Goal: Task Accomplishment & Management: Manage account settings

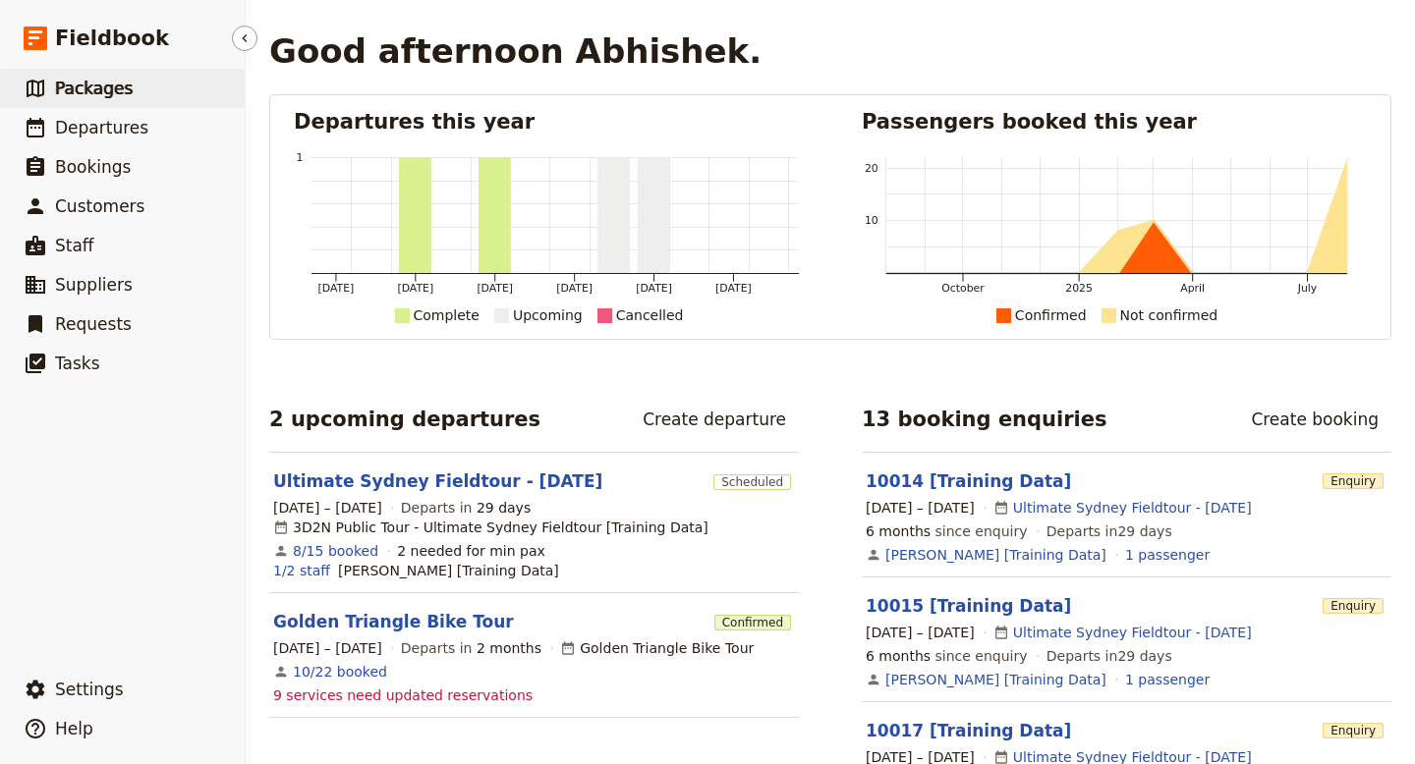
click at [89, 88] on span "Packages" at bounding box center [94, 89] width 78 height 20
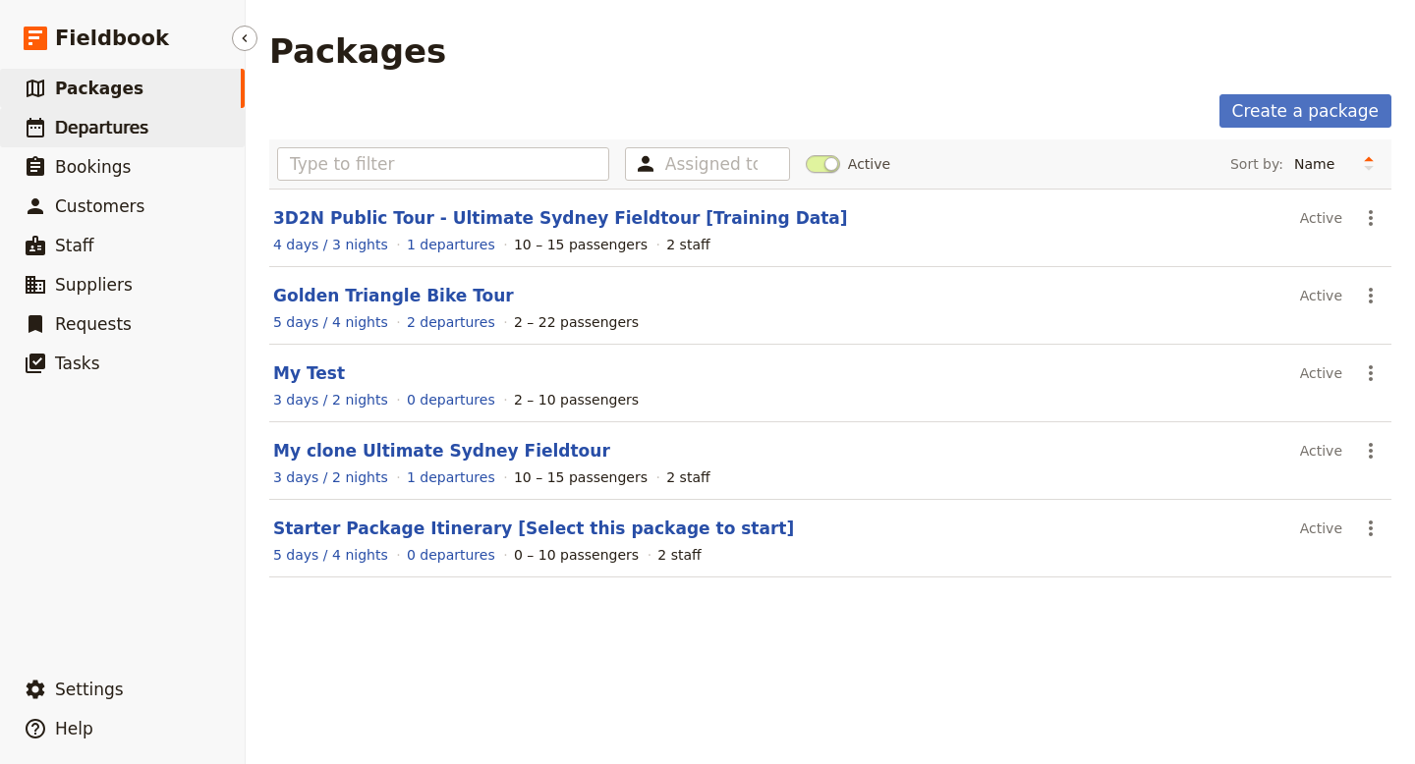
click at [116, 132] on span "Departures" at bounding box center [101, 128] width 93 height 20
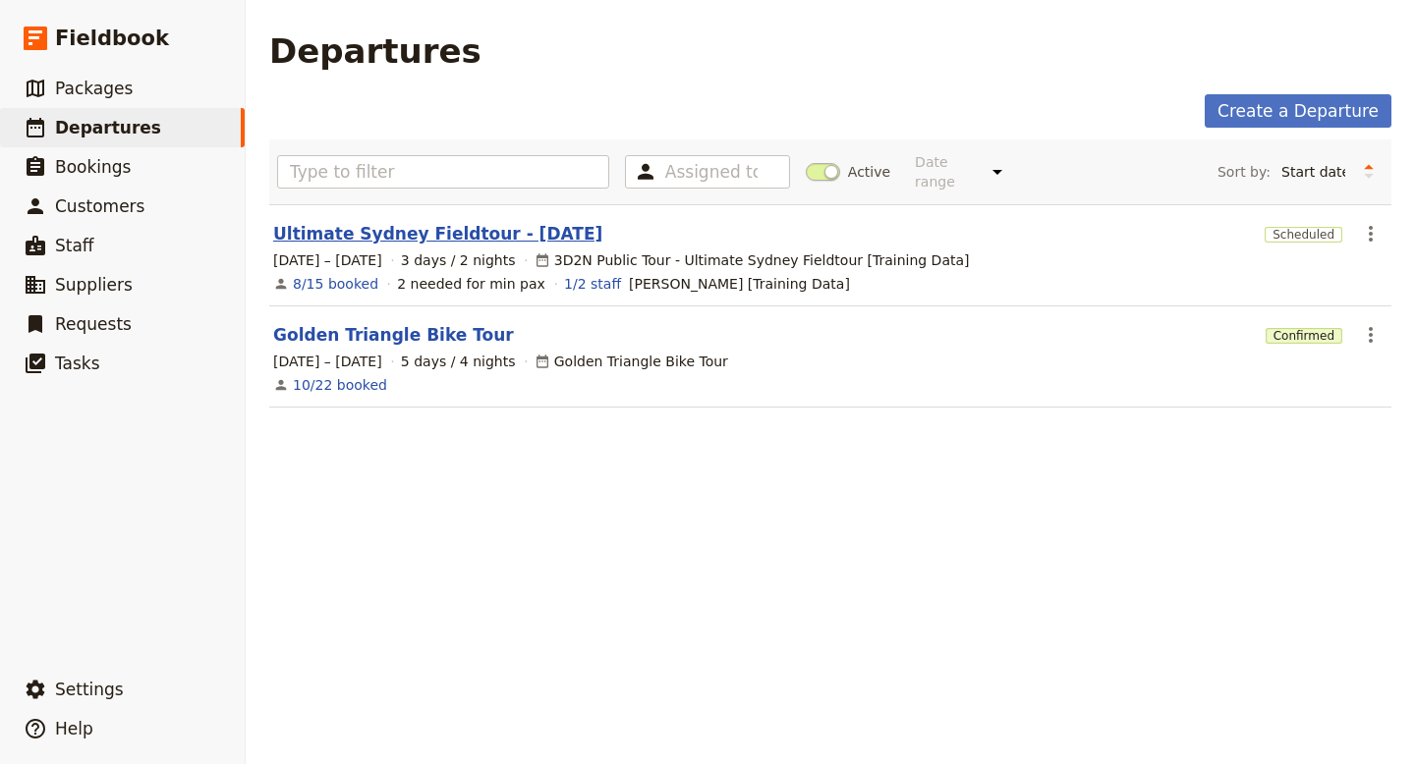
click at [452, 225] on link "Ultimate Sydney Fieldtour - [DATE]" at bounding box center [437, 234] width 329 height 24
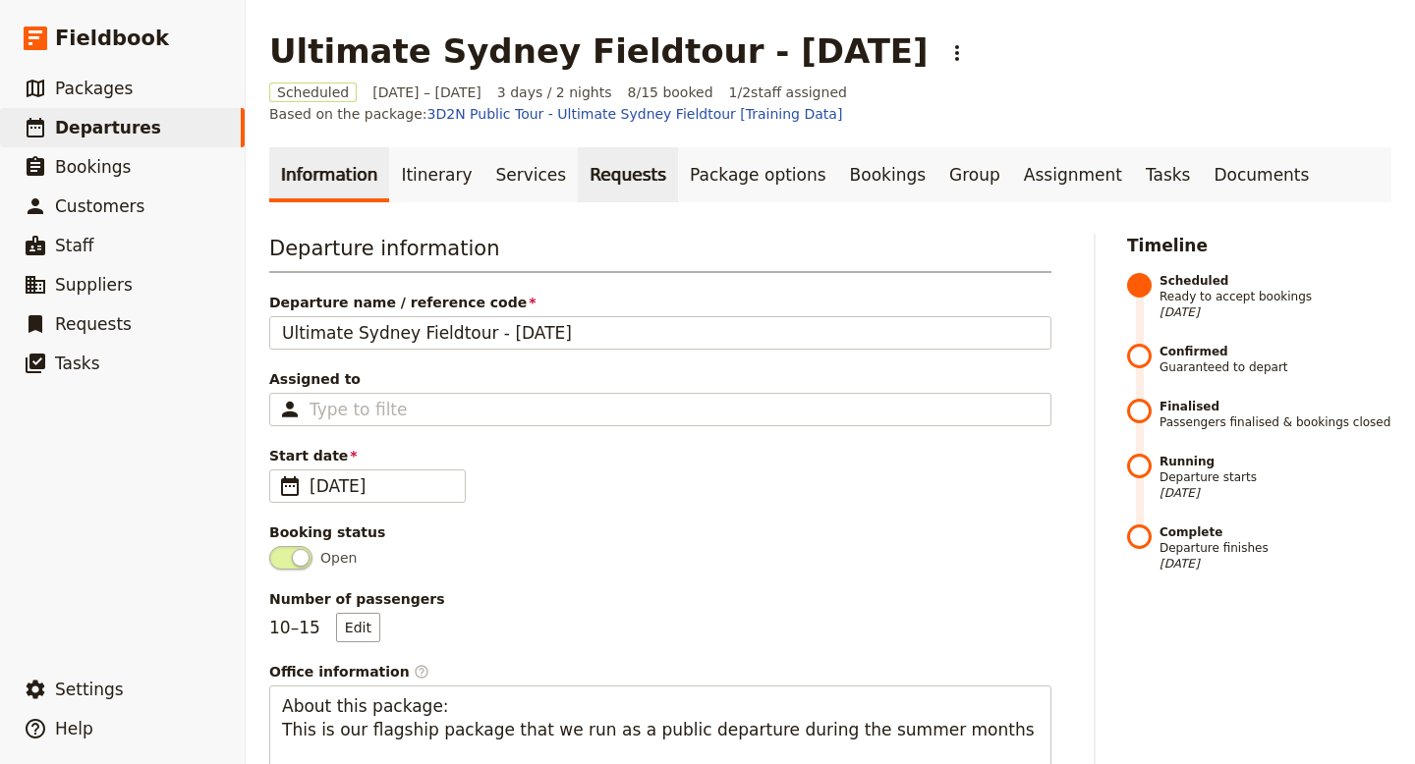
click at [602, 158] on link "Requests" at bounding box center [628, 174] width 100 height 55
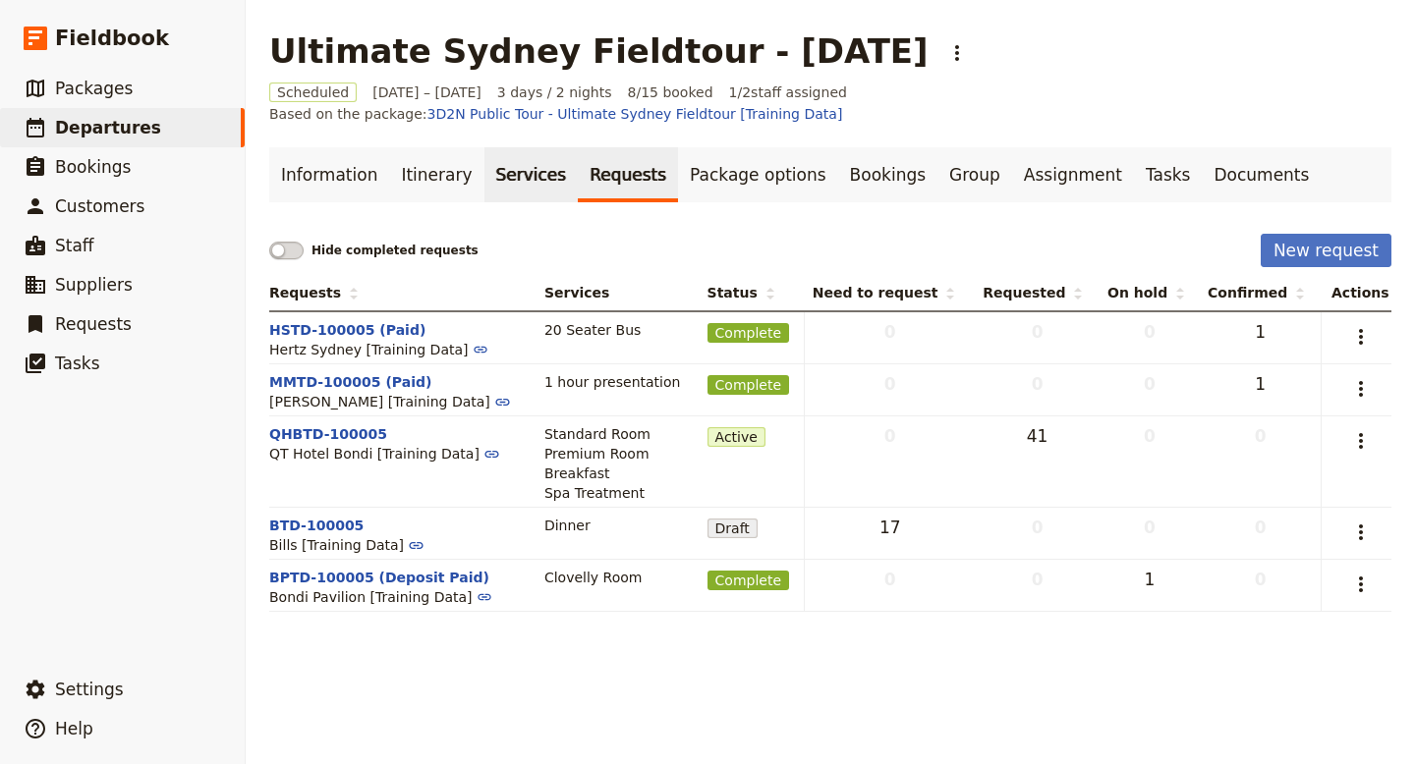
click at [497, 165] on link "Services" at bounding box center [531, 174] width 94 height 55
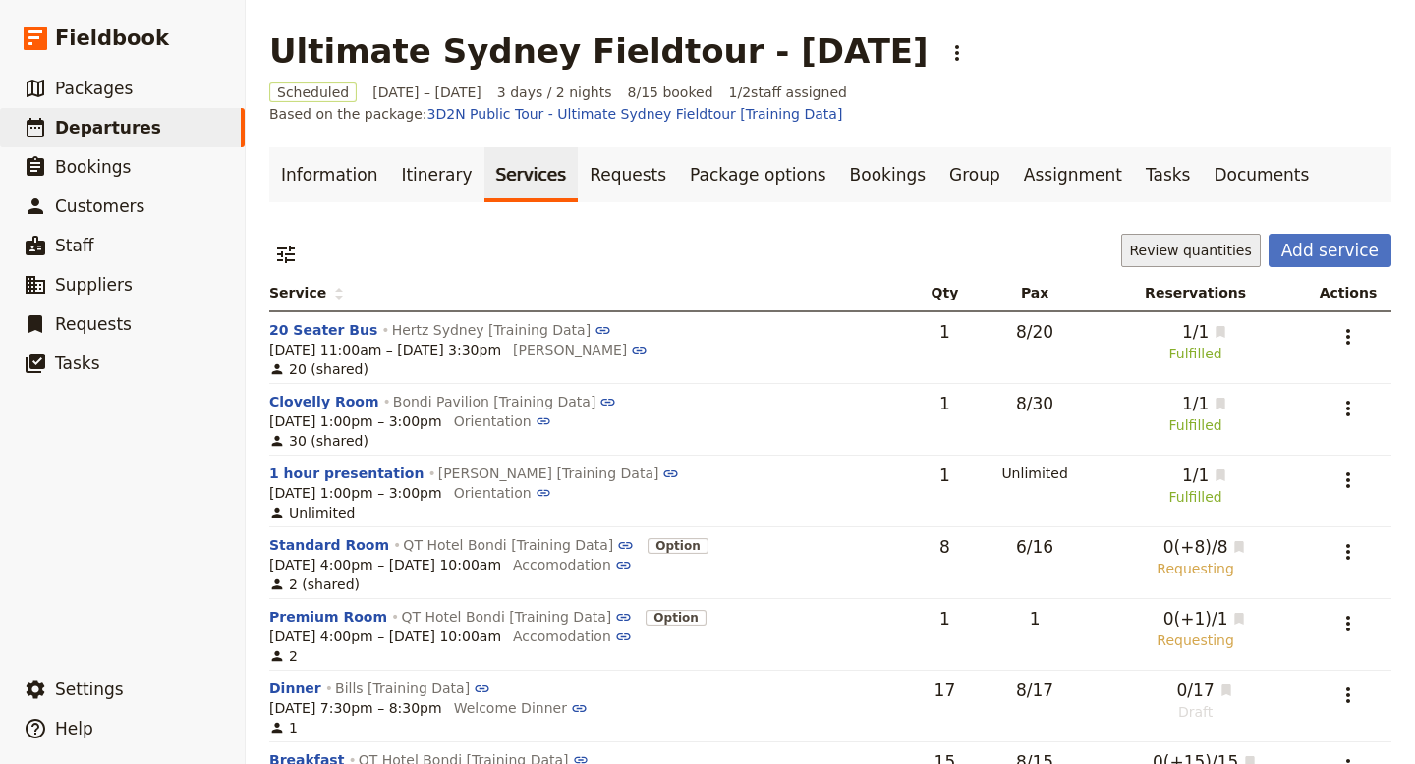
click at [1158, 236] on button "Review quantities" at bounding box center [1191, 250] width 140 height 33
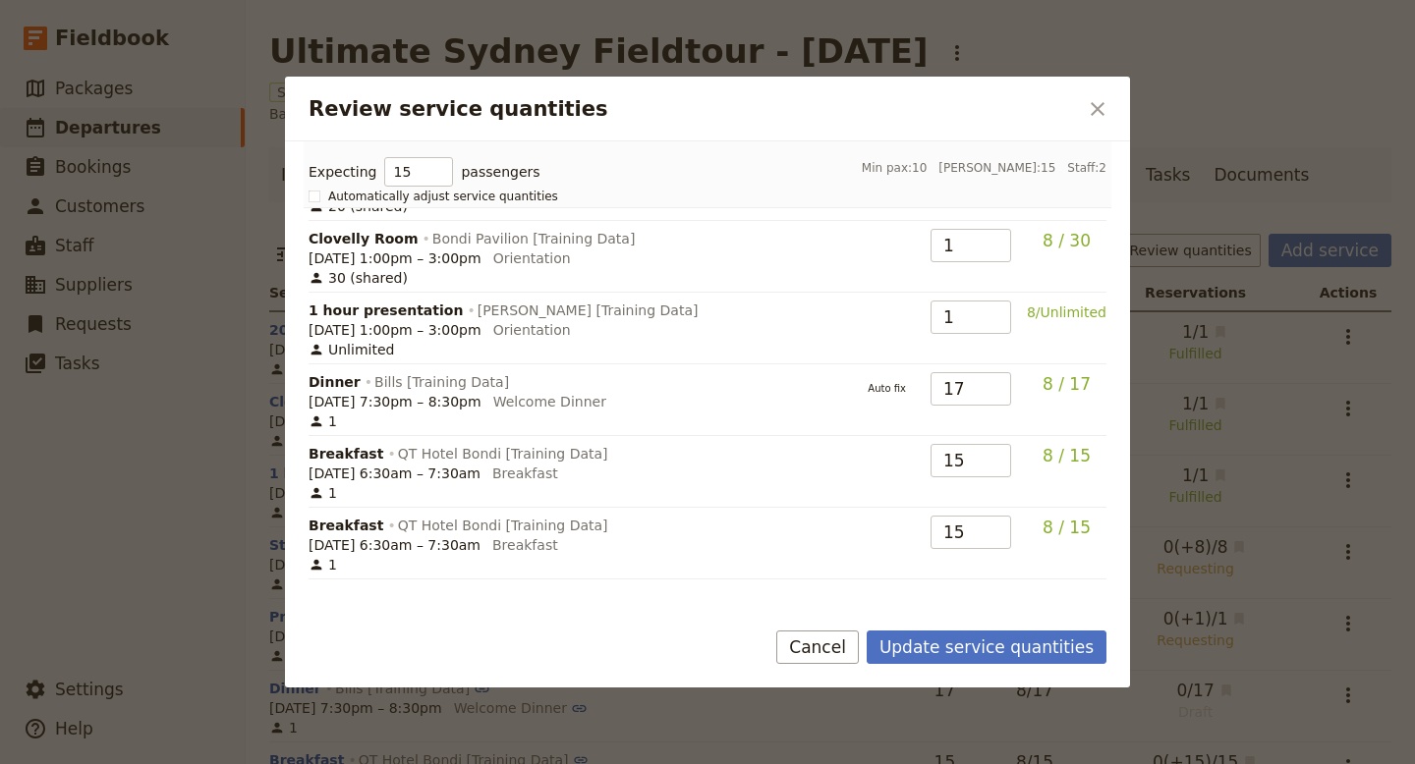
scroll to position [106, 0]
click at [1099, 108] on icon "Close dialog" at bounding box center [1098, 109] width 24 height 24
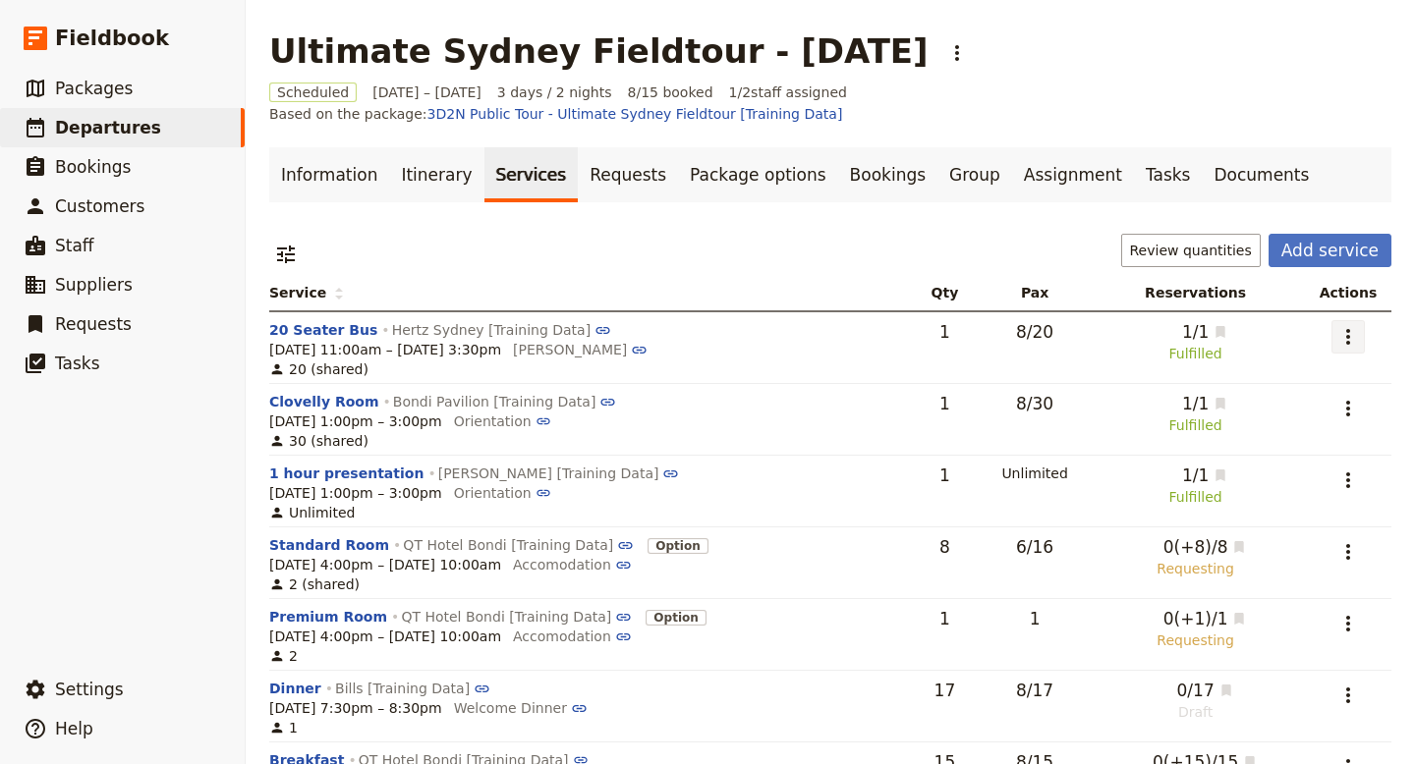
click at [1341, 325] on icon "Actions" at bounding box center [1348, 337] width 24 height 24
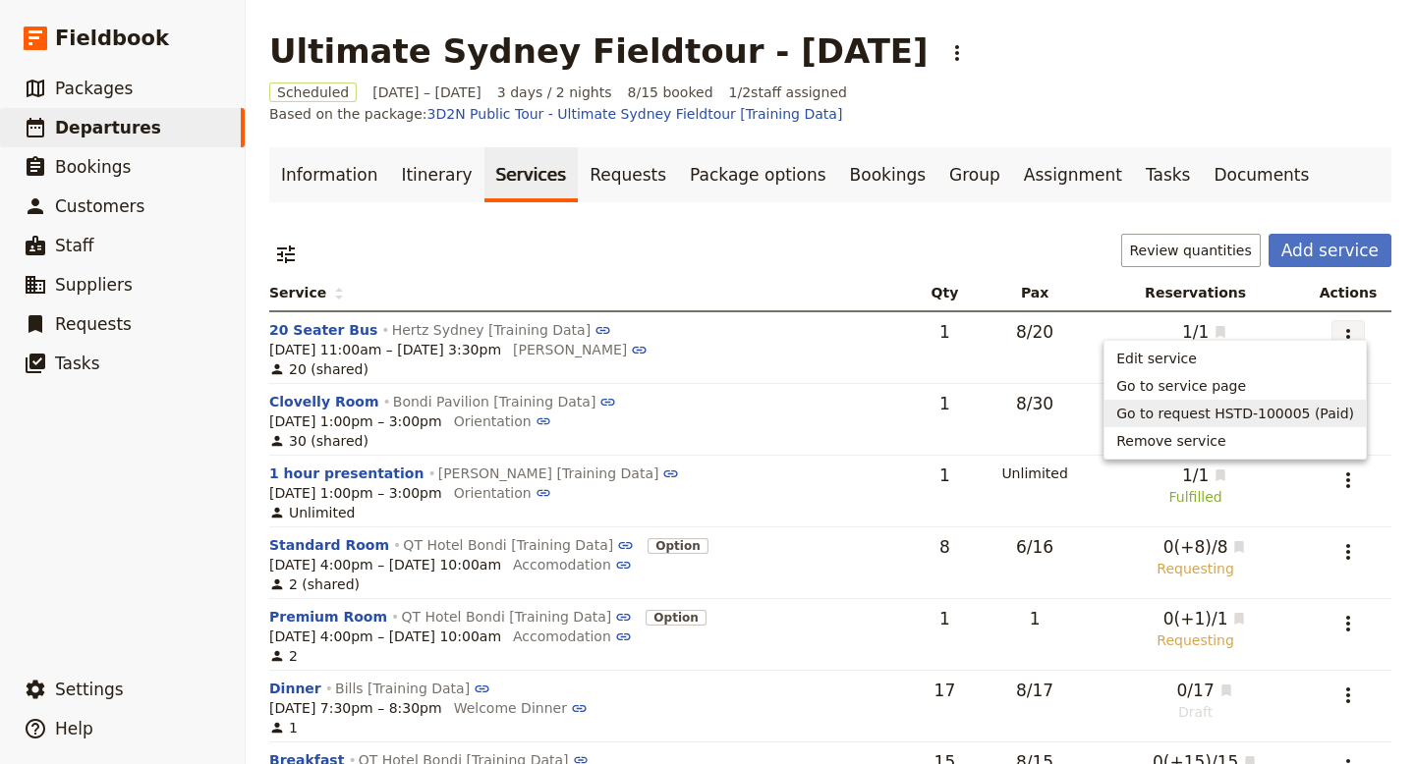
click at [1297, 415] on span "Go to request HSTD-100005 (Paid)" at bounding box center [1235, 414] width 238 height 20
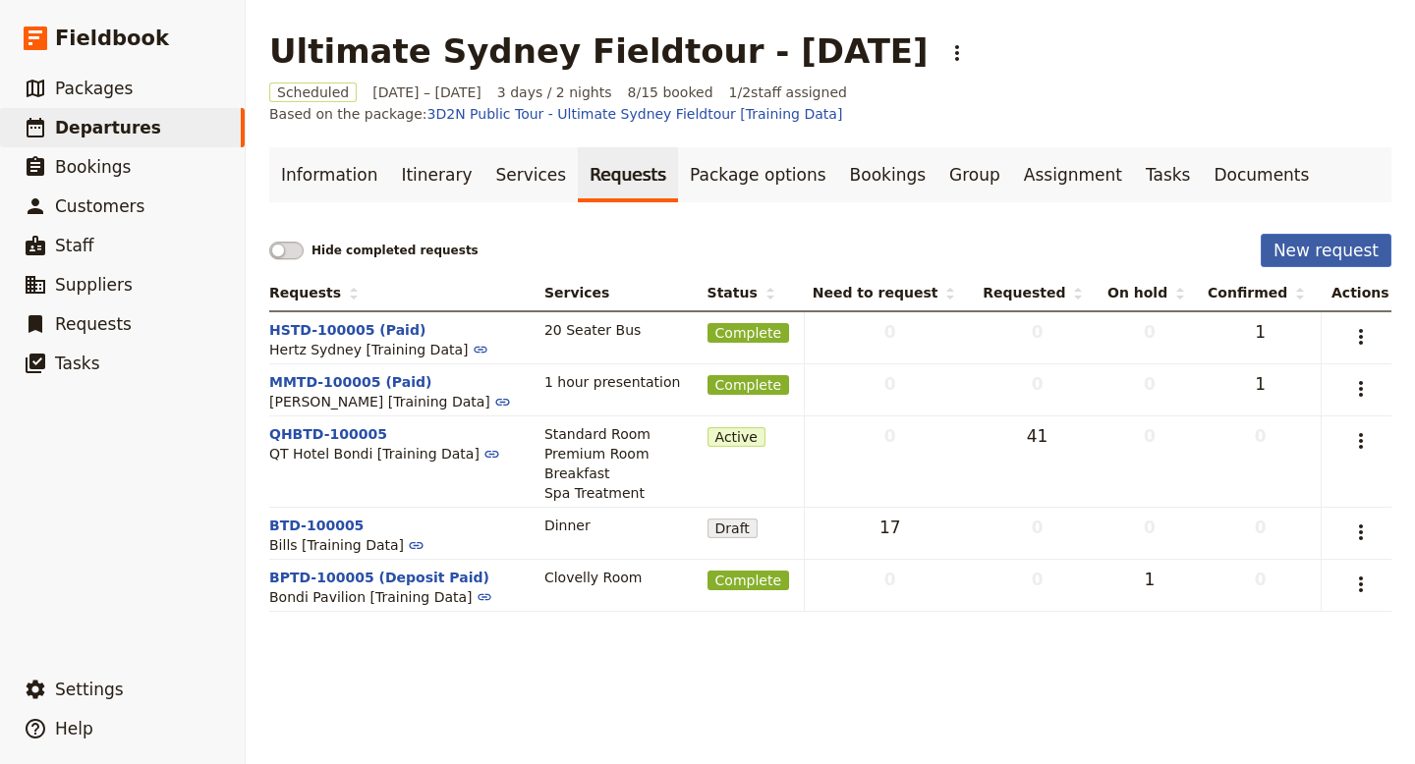
click at [1295, 234] on button "New request" at bounding box center [1325, 250] width 131 height 33
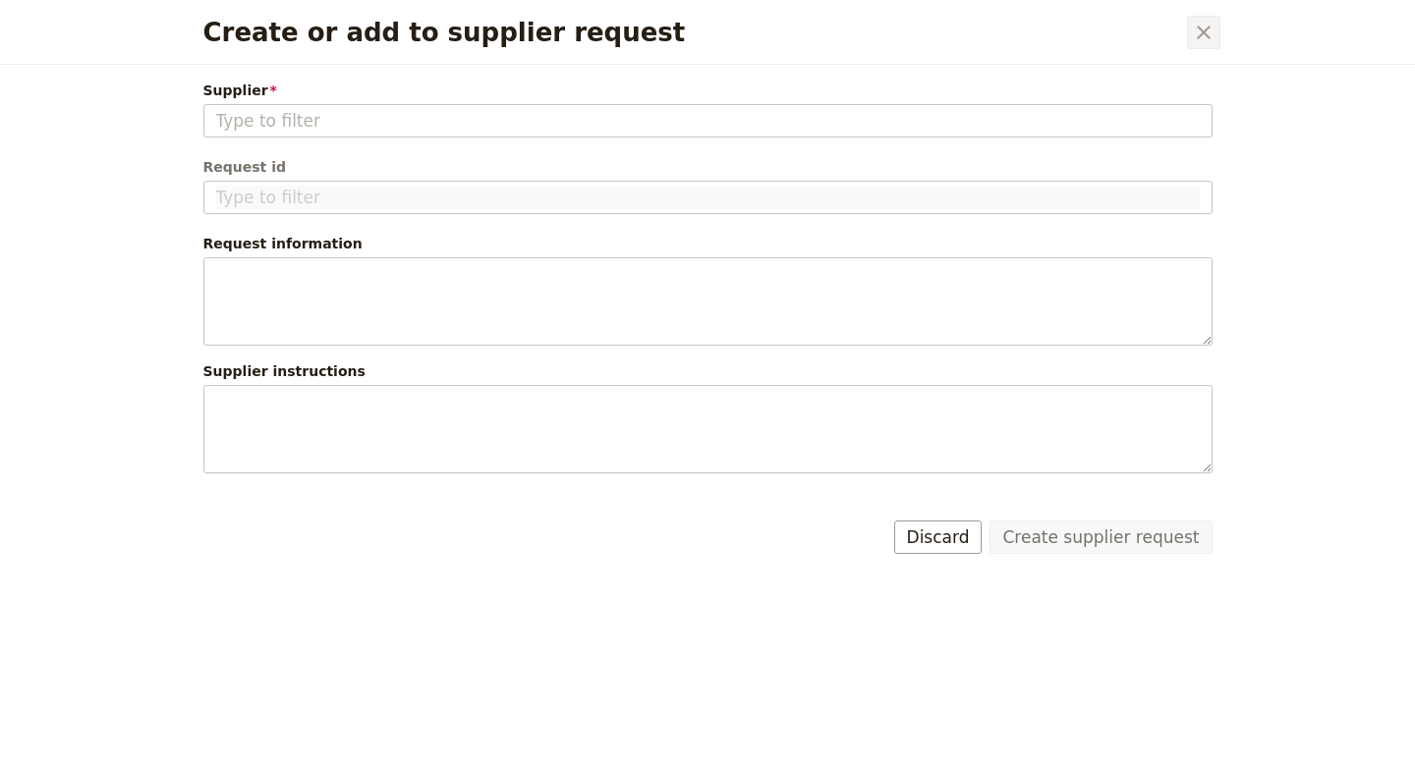
click at [1207, 34] on icon "Close dialog" at bounding box center [1204, 33] width 24 height 24
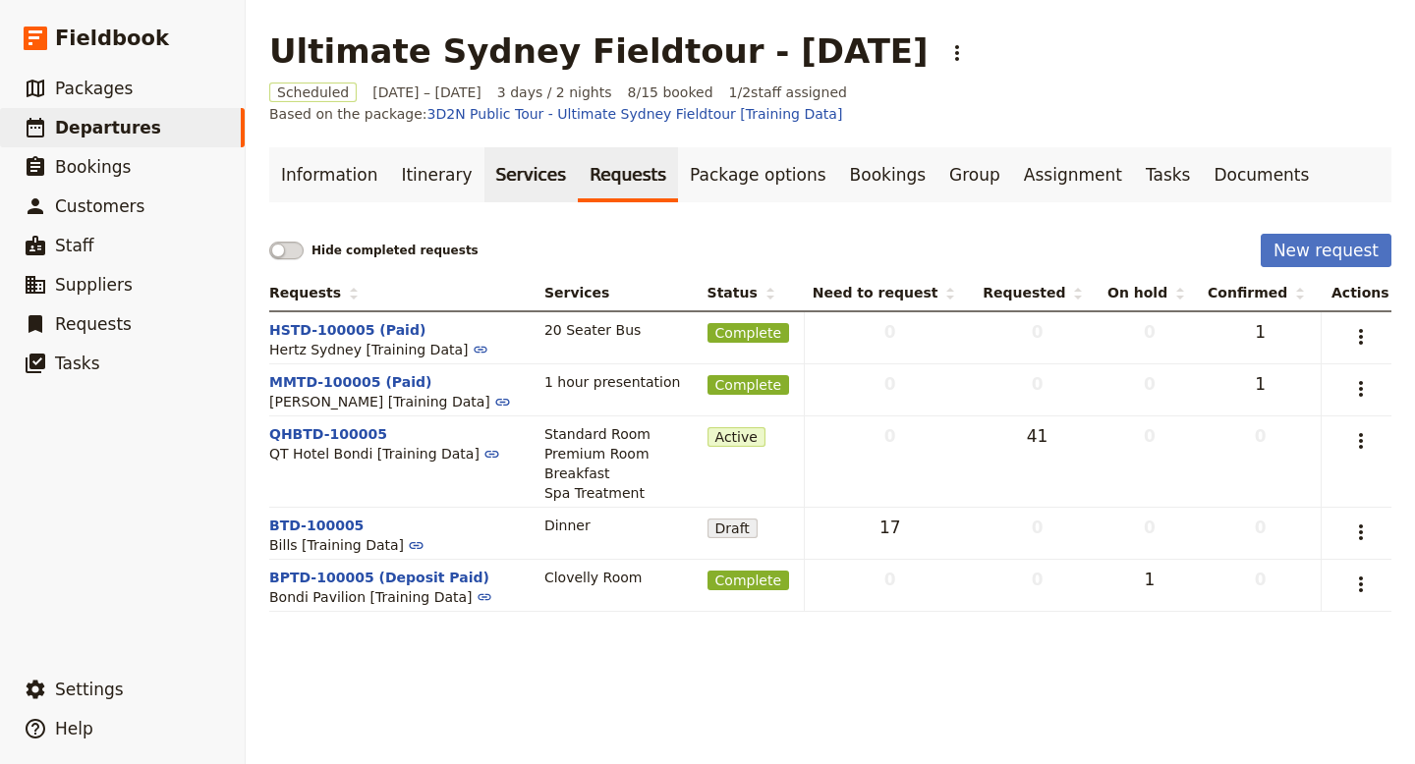
click at [507, 155] on link "Services" at bounding box center [531, 174] width 94 height 55
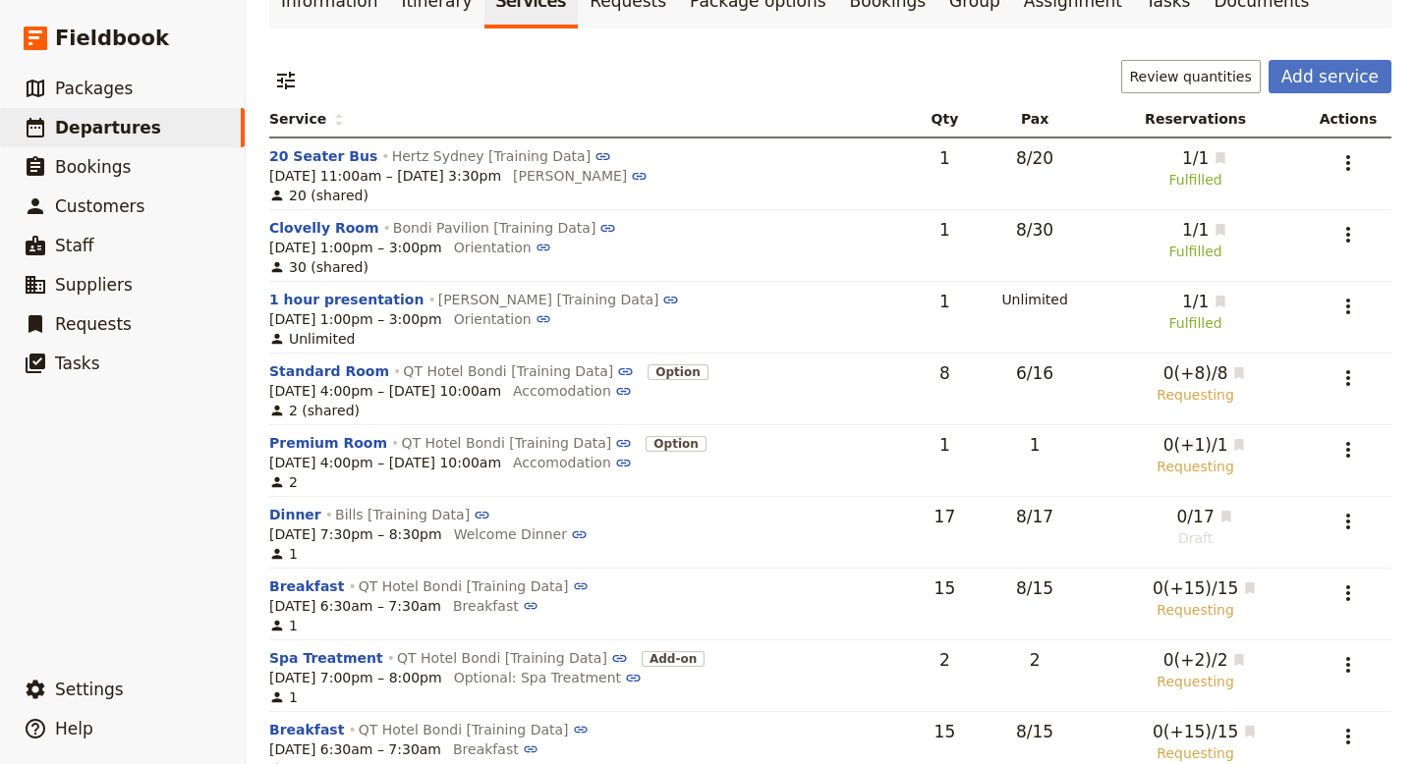
scroll to position [203, 0]
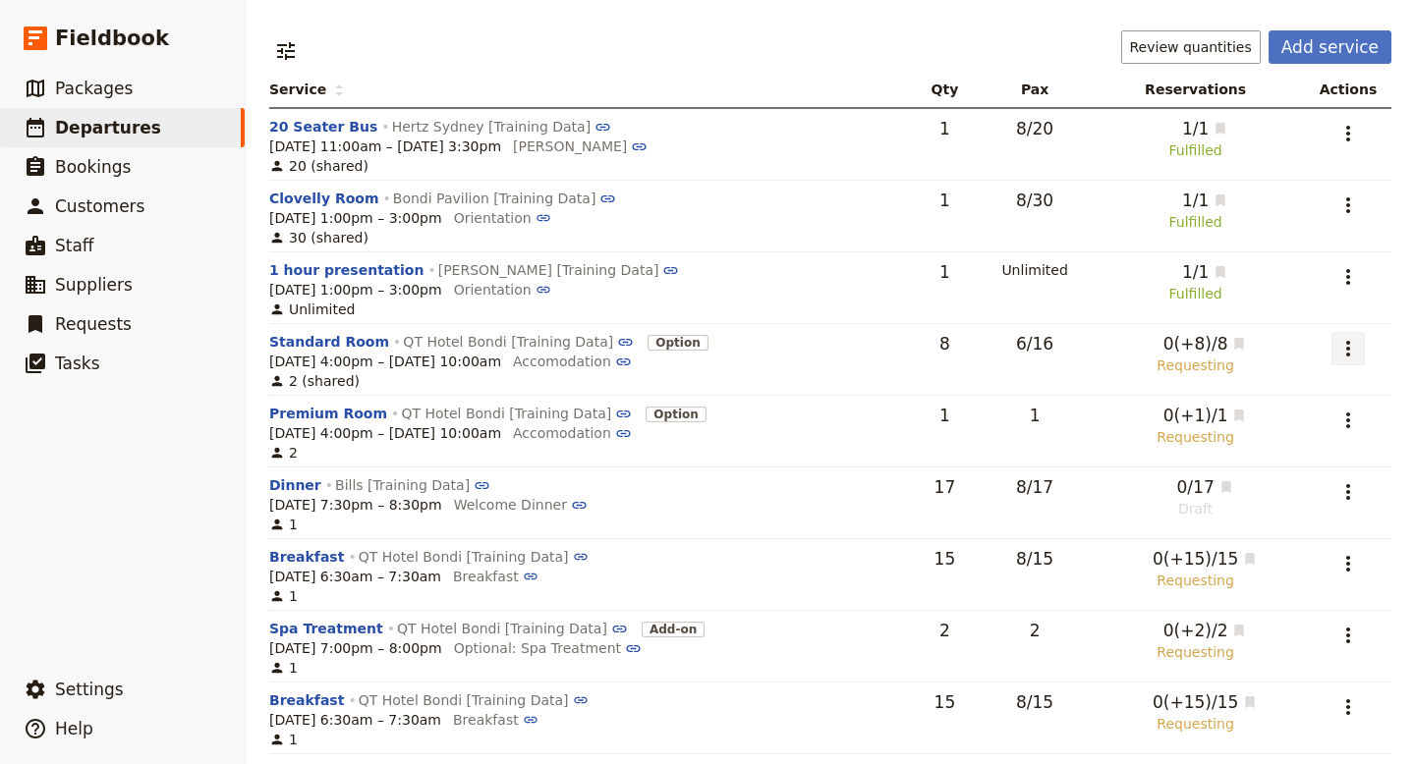
click at [1348, 337] on icon "Actions" at bounding box center [1348, 349] width 24 height 24
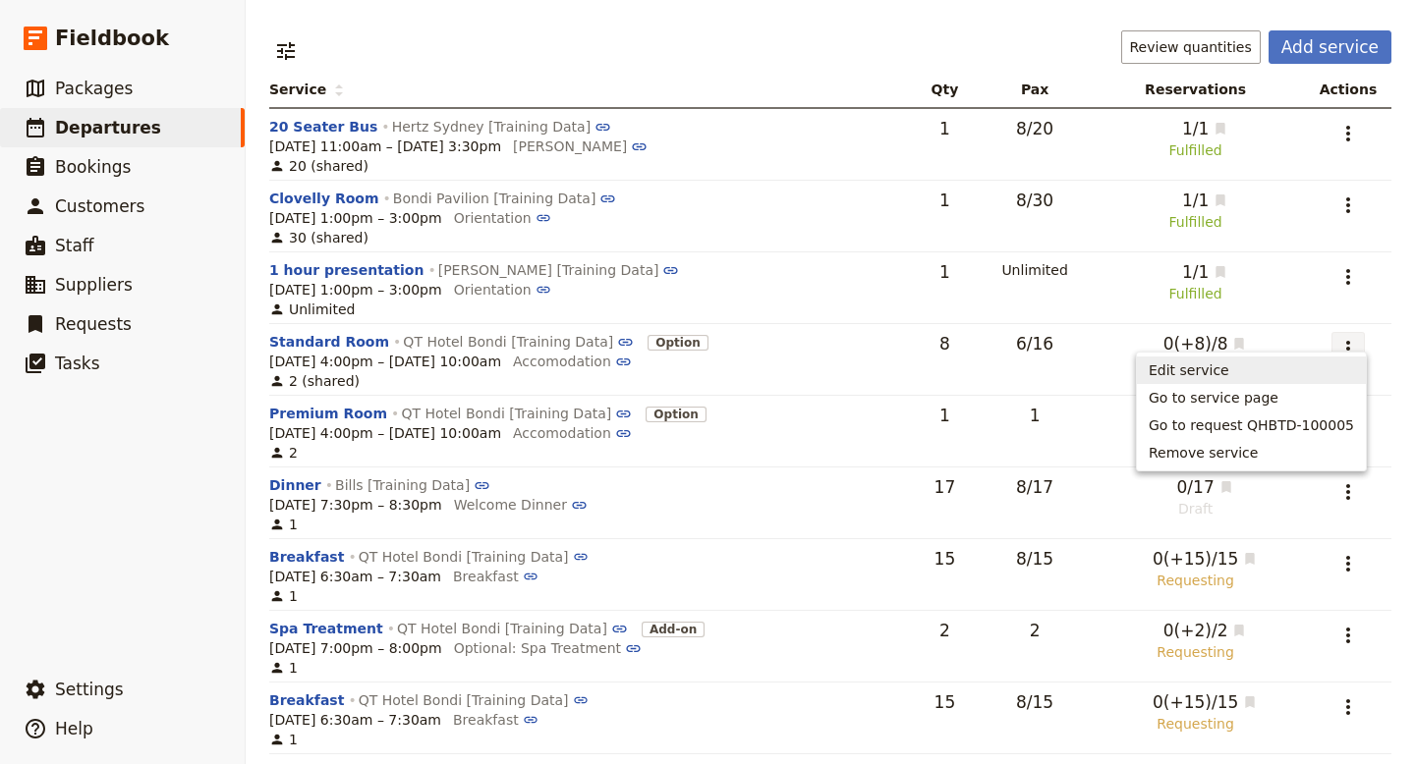
click at [836, 30] on div "​ Review quantities Add service" at bounding box center [830, 50] width 1122 height 41
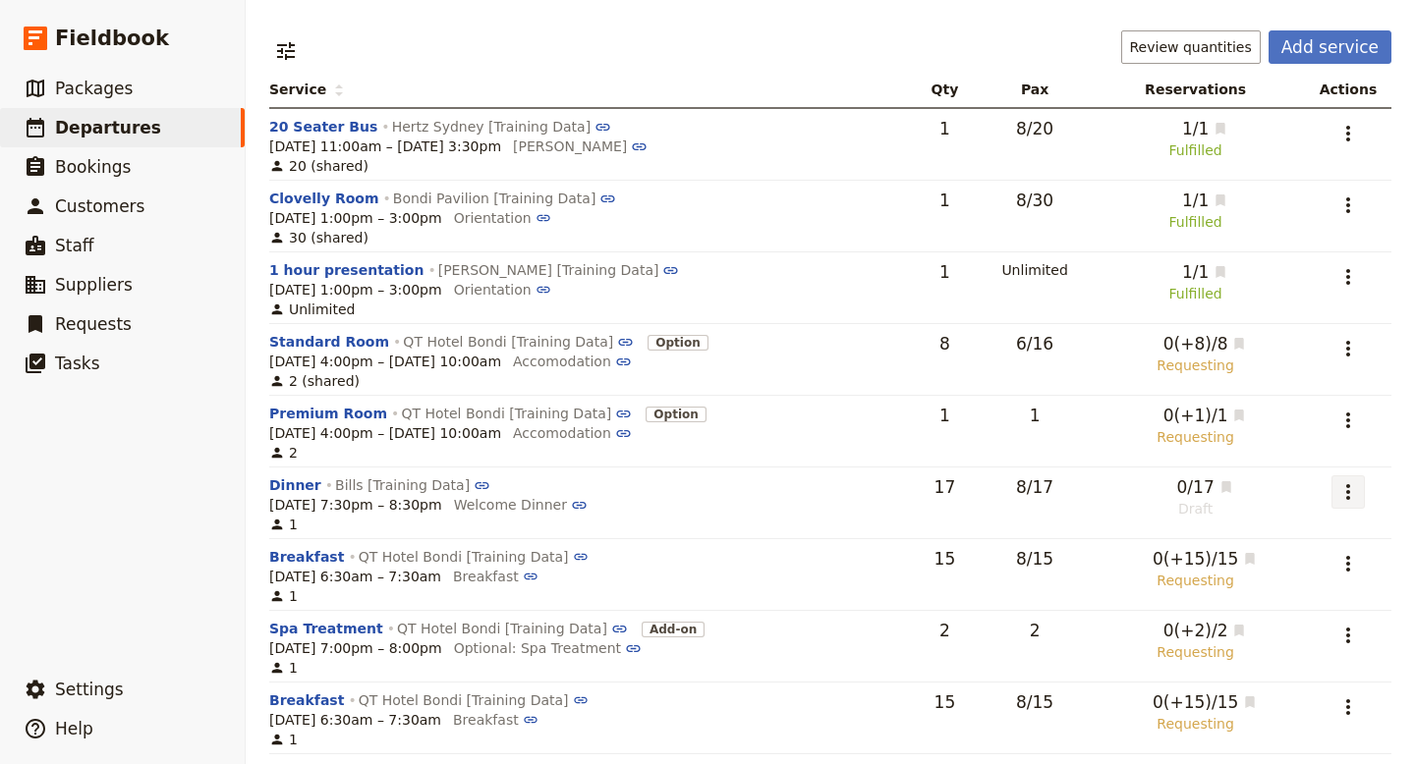
click at [1353, 480] on icon "Actions" at bounding box center [1348, 492] width 24 height 24
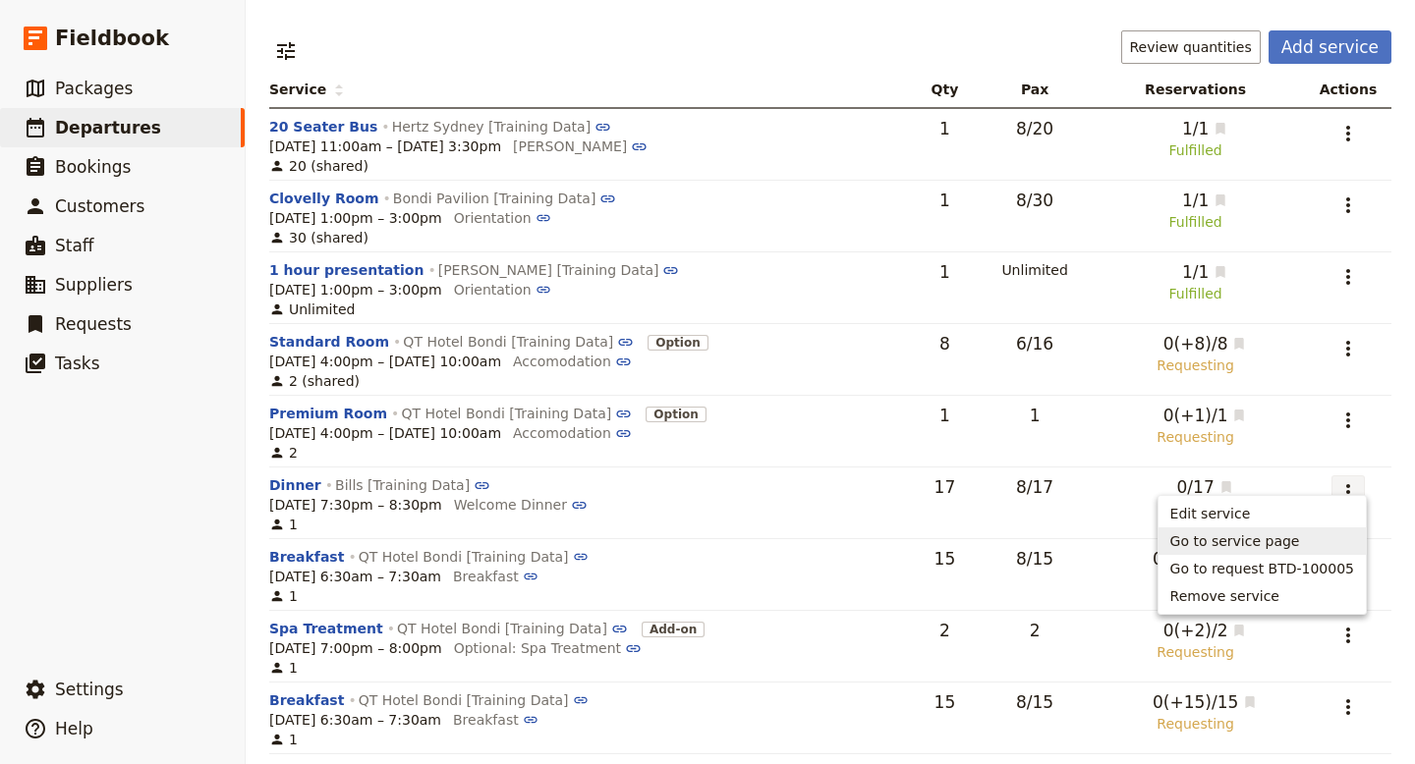
click at [785, 756] on main "Ultimate Sydney Fieldtour - [DATE] ​ Scheduled [DATE] – [DATE] 3 days / 2 night…" at bounding box center [830, 291] width 1169 height 989
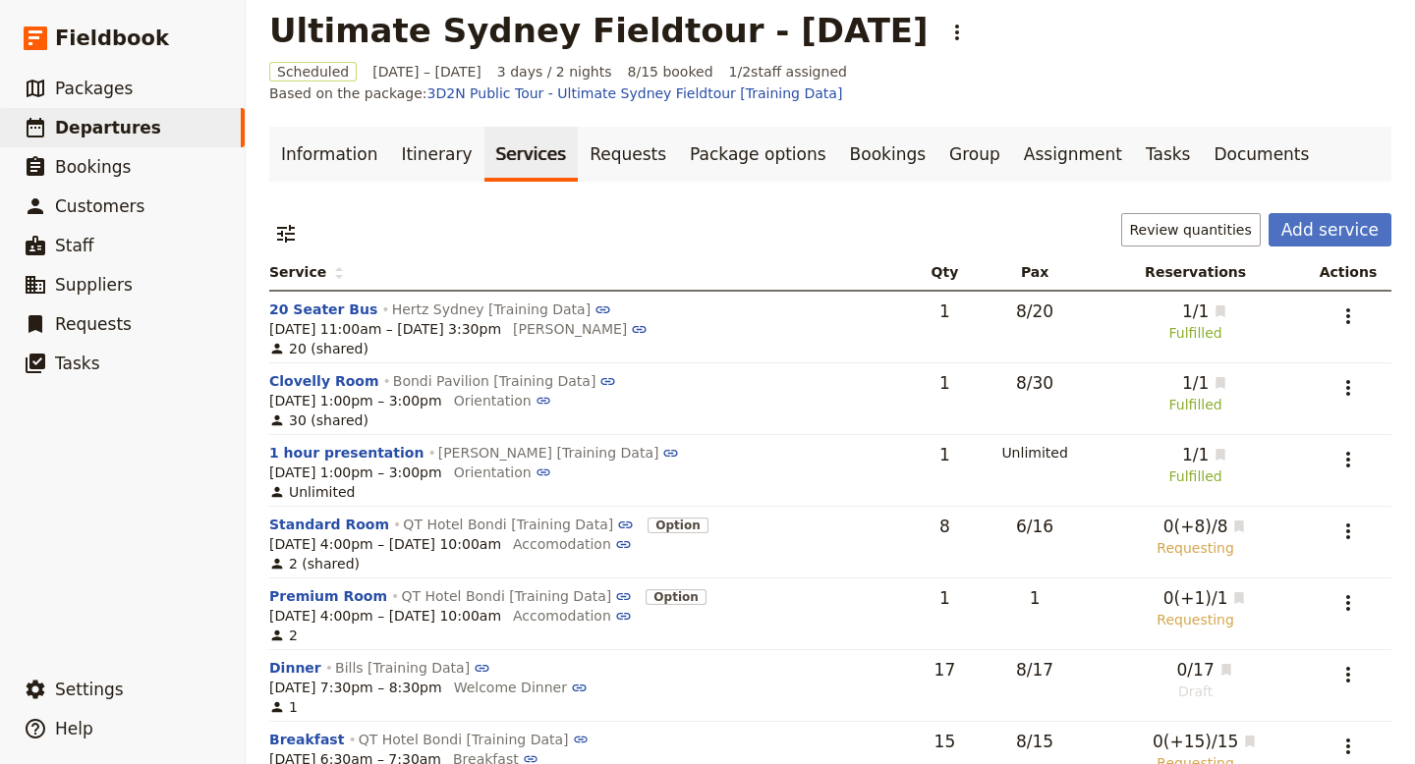
scroll to position [0, 0]
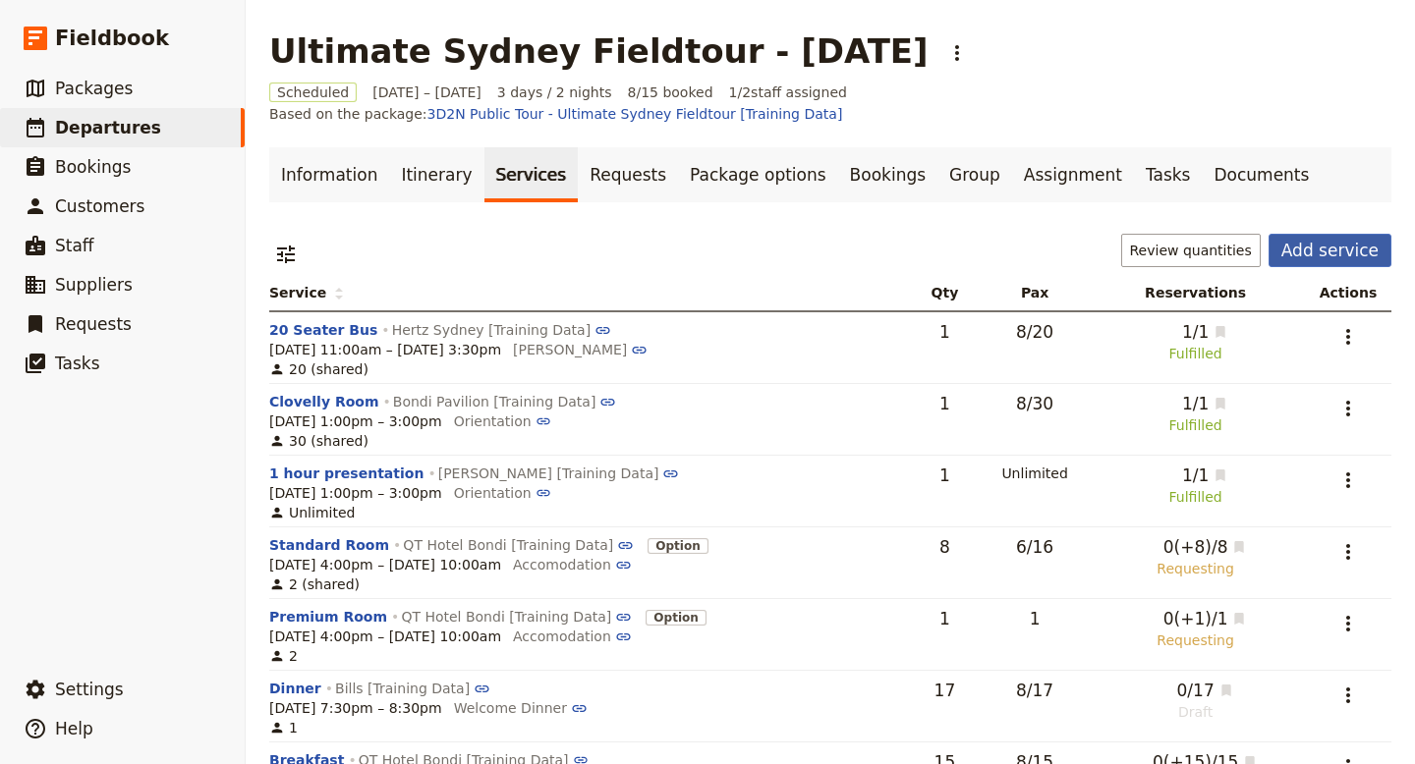
click at [1338, 234] on button "Add service" at bounding box center [1329, 250] width 123 height 33
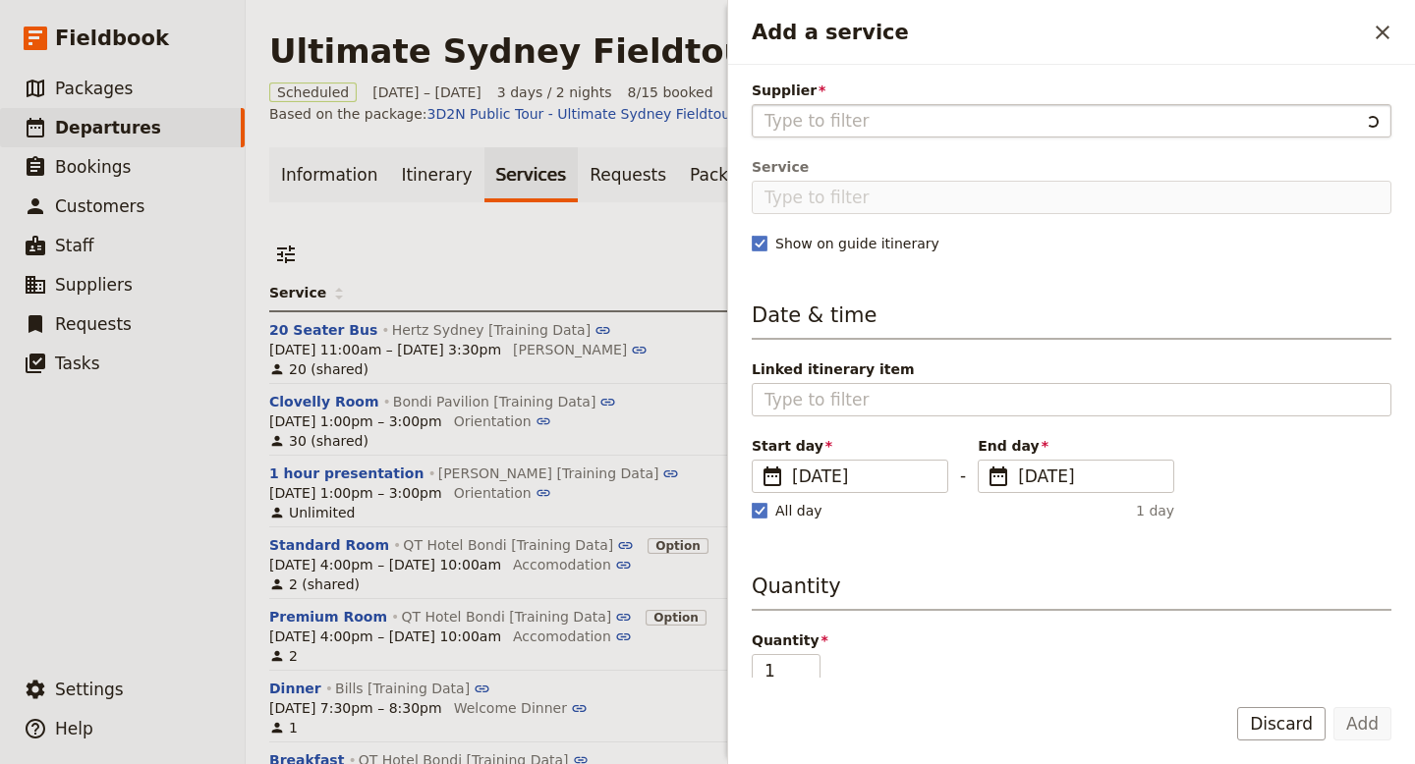
click at [1215, 126] on input "Supplier" at bounding box center [1061, 121] width 594 height 24
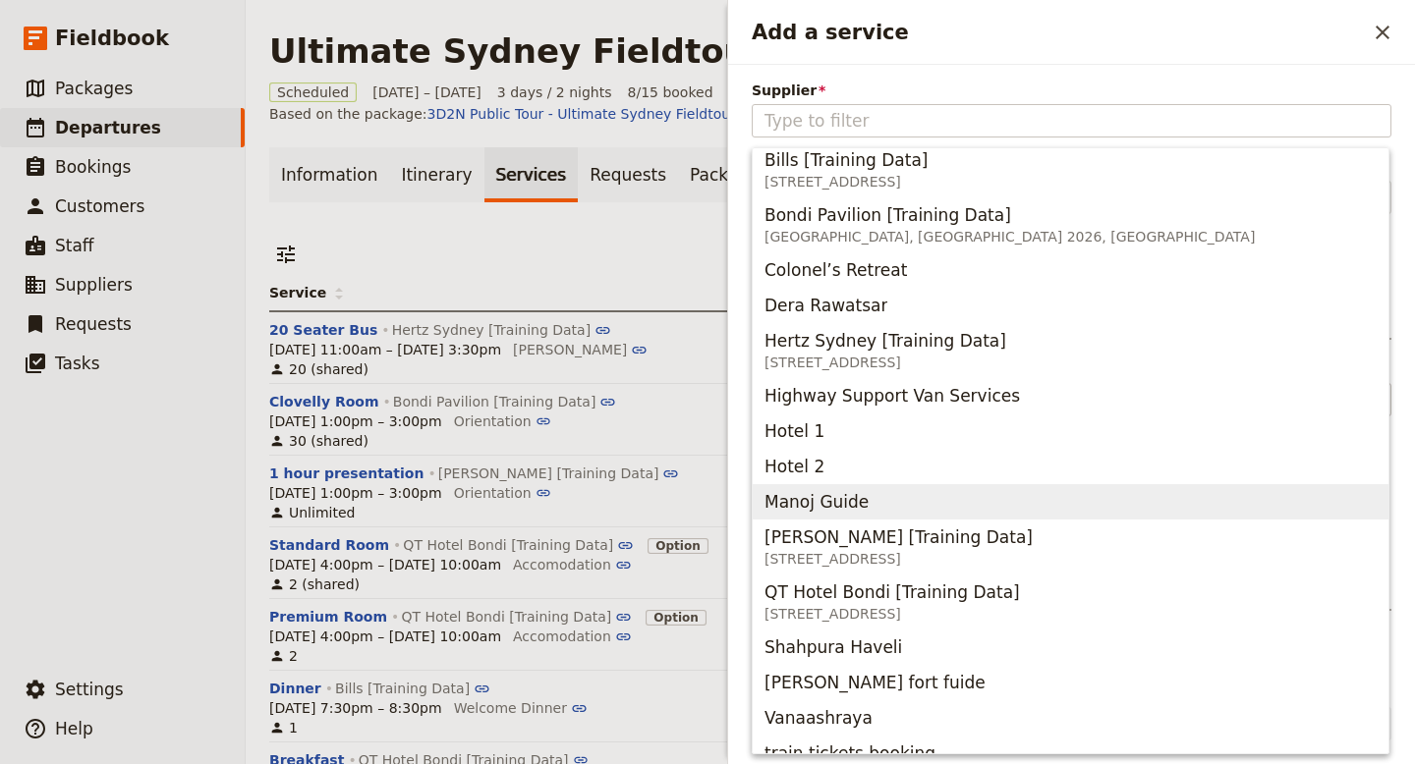
scroll to position [67, 0]
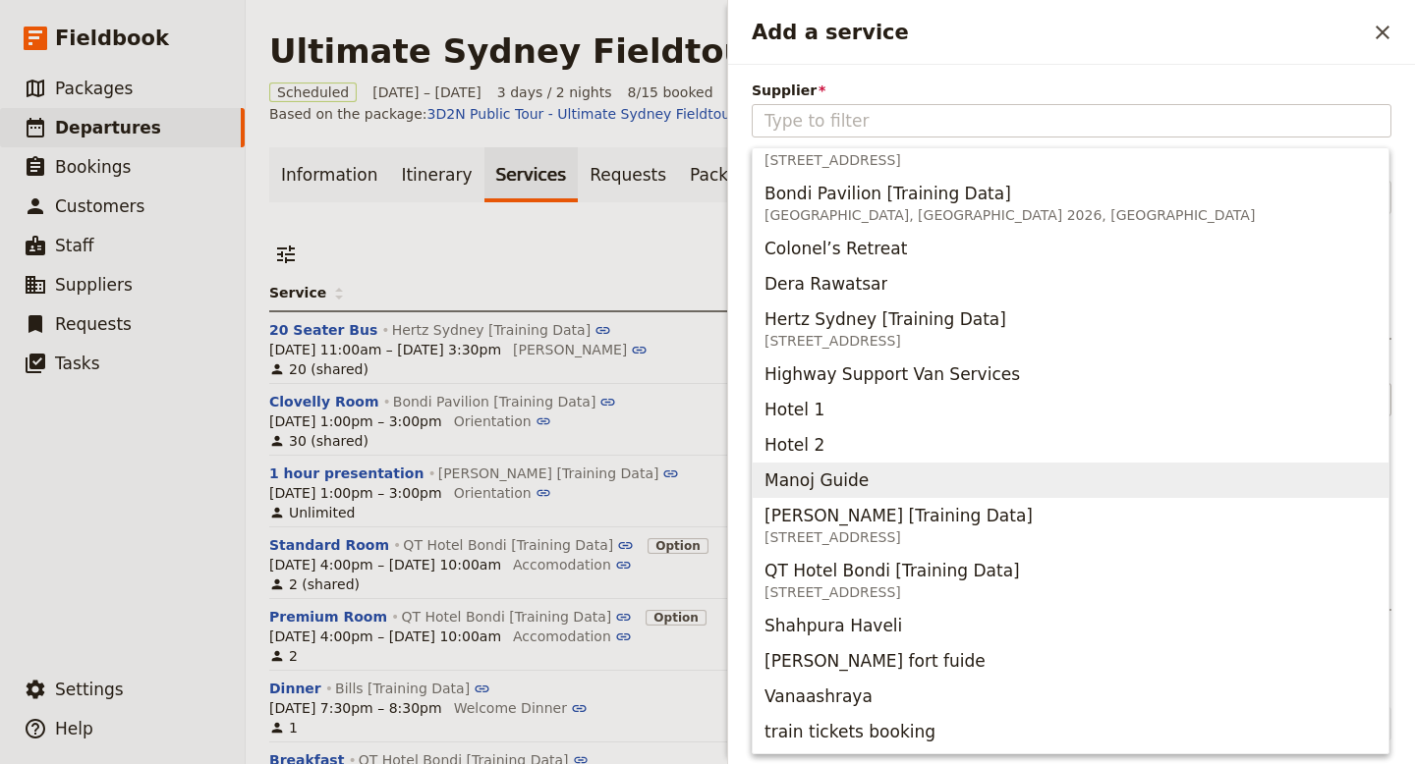
click at [991, 489] on span "Manoj Guide" at bounding box center [1070, 481] width 612 height 28
type input "Manoj Guide"
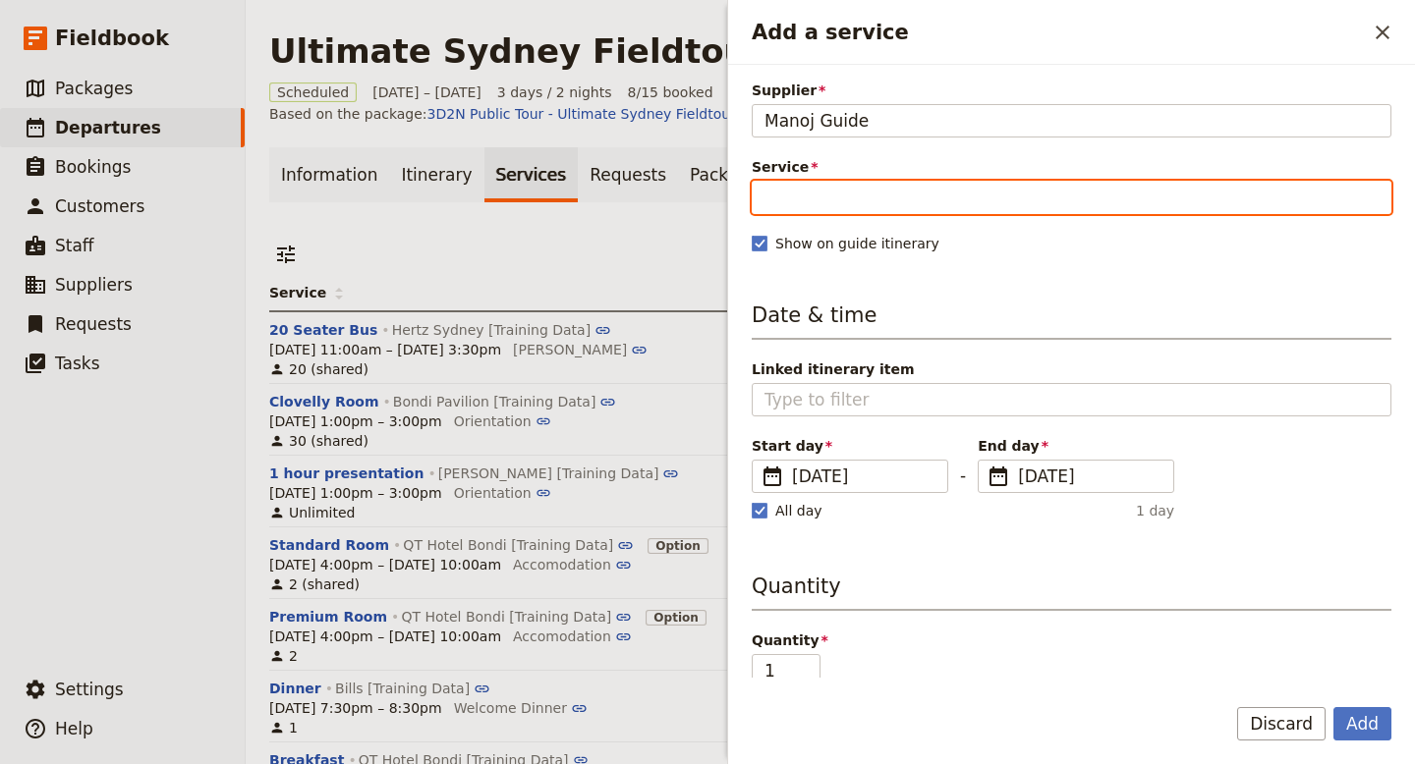
click at [914, 202] on input "Service" at bounding box center [1072, 197] width 640 height 33
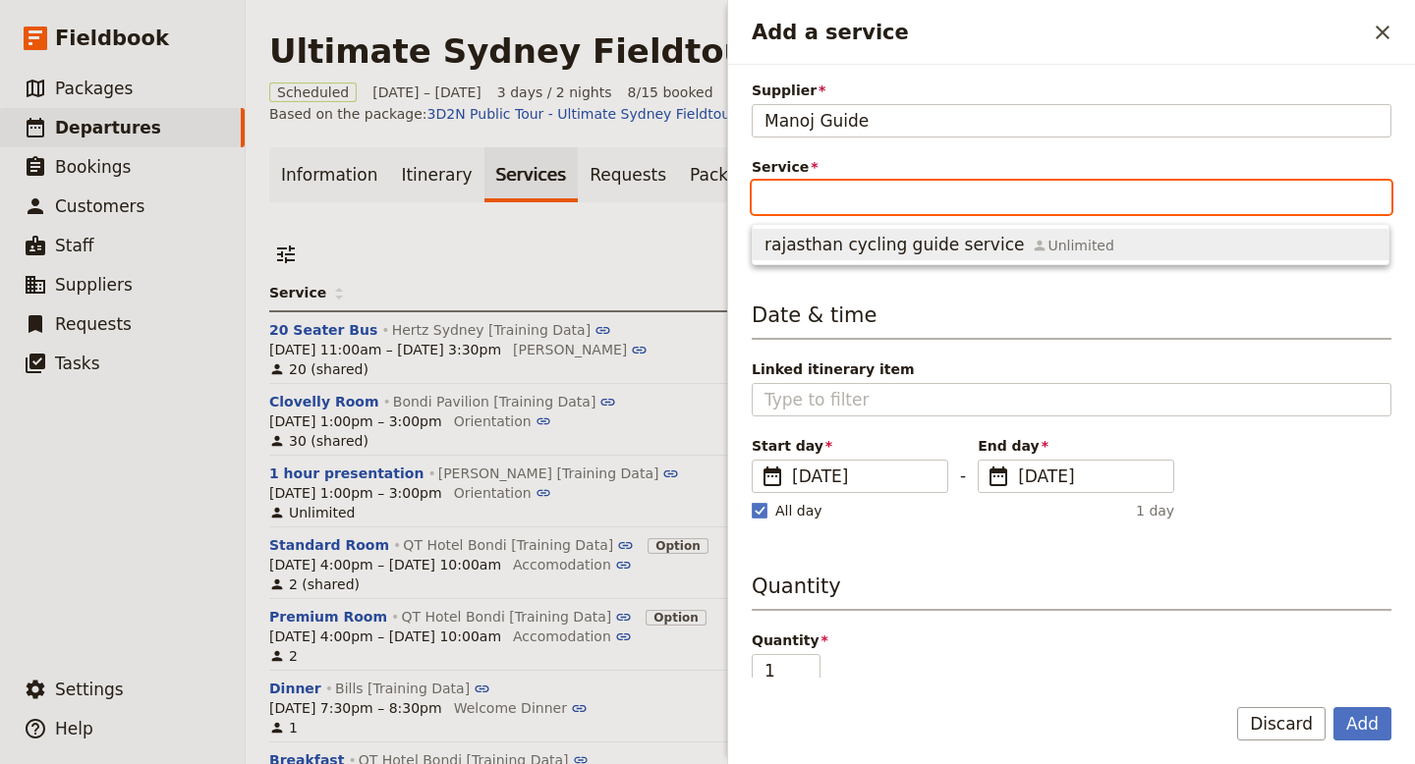
click at [913, 253] on span "rajasthan cycling guide service" at bounding box center [893, 245] width 259 height 24
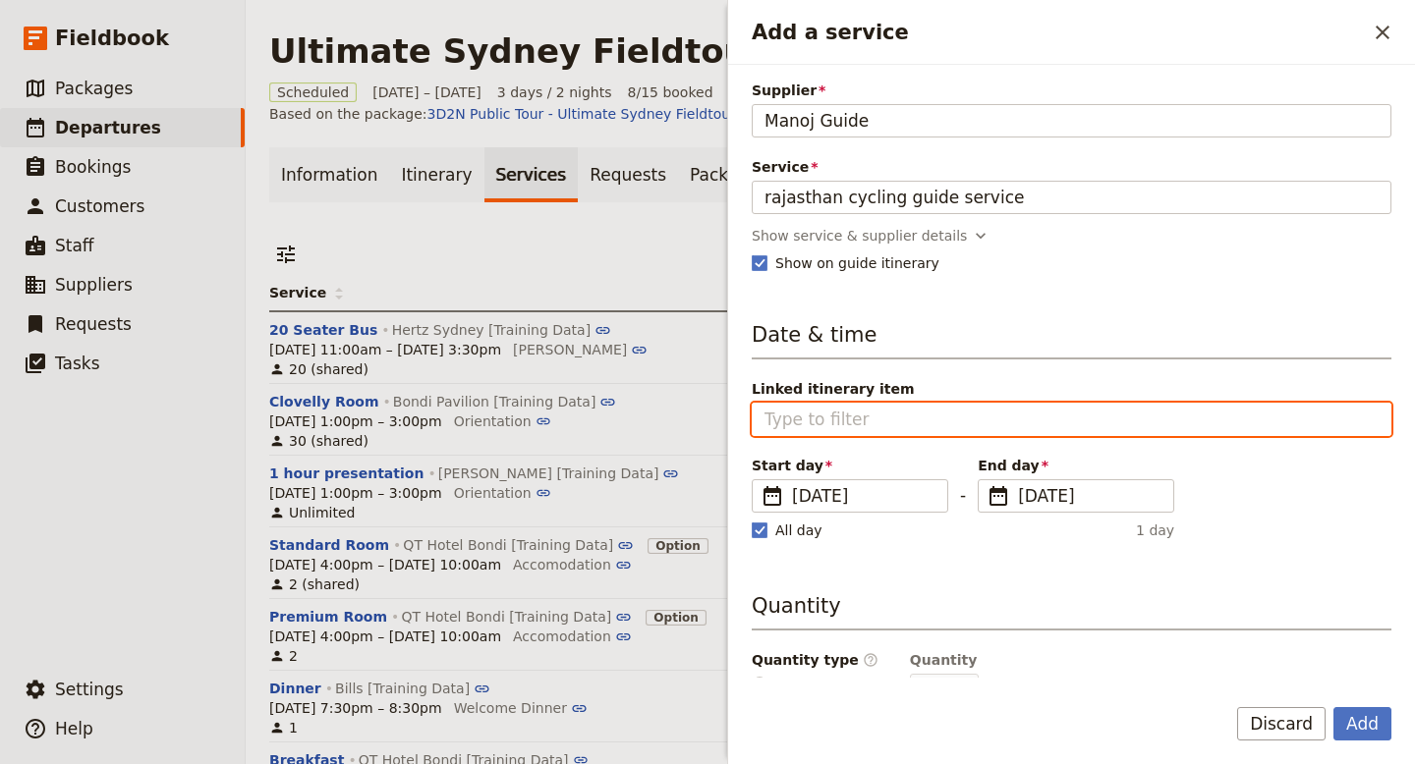
click at [899, 429] on input "Linked itinerary item" at bounding box center [1071, 420] width 614 height 24
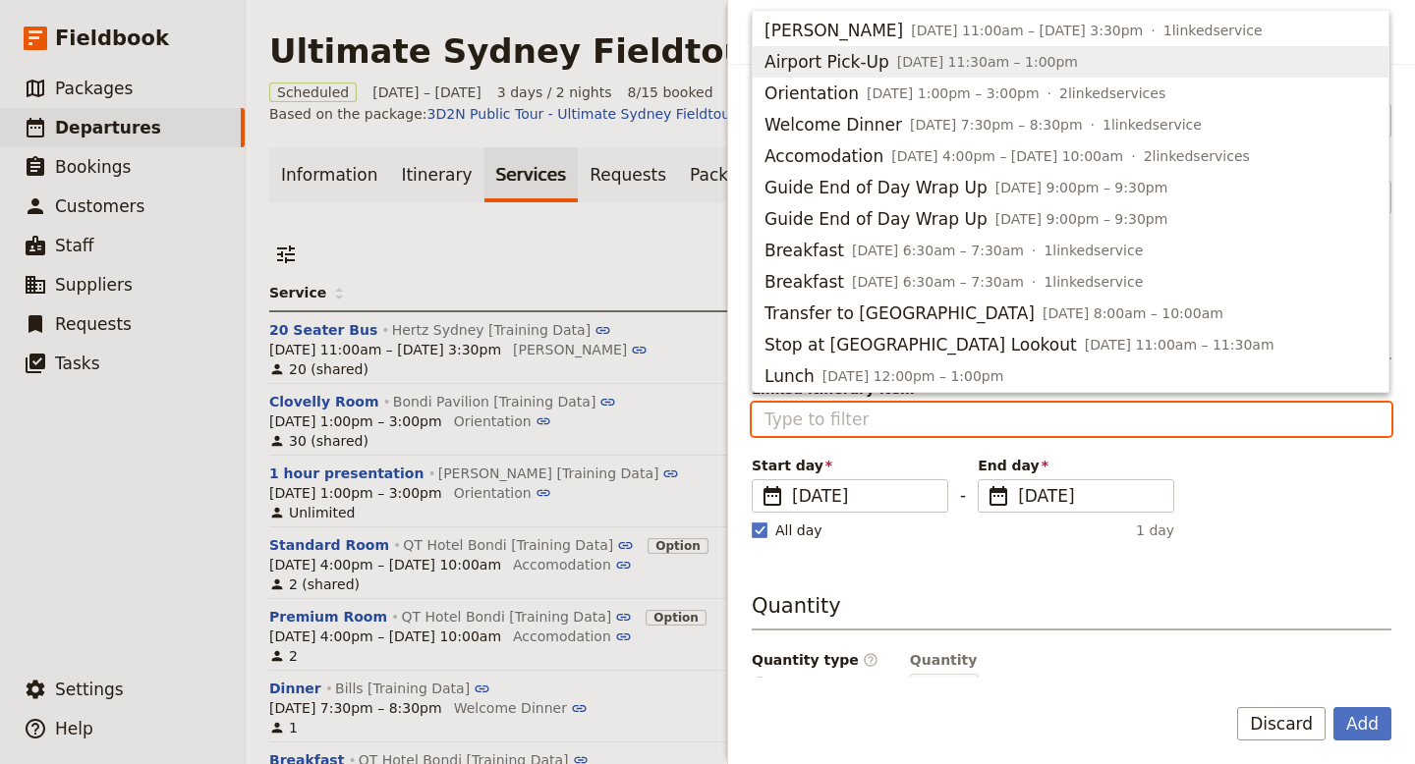
click at [885, 61] on div "Airport Pick-Up [DATE] 11:30am – 1:00pm" at bounding box center [920, 62] width 313 height 24
type input "Airport Pick-Up"
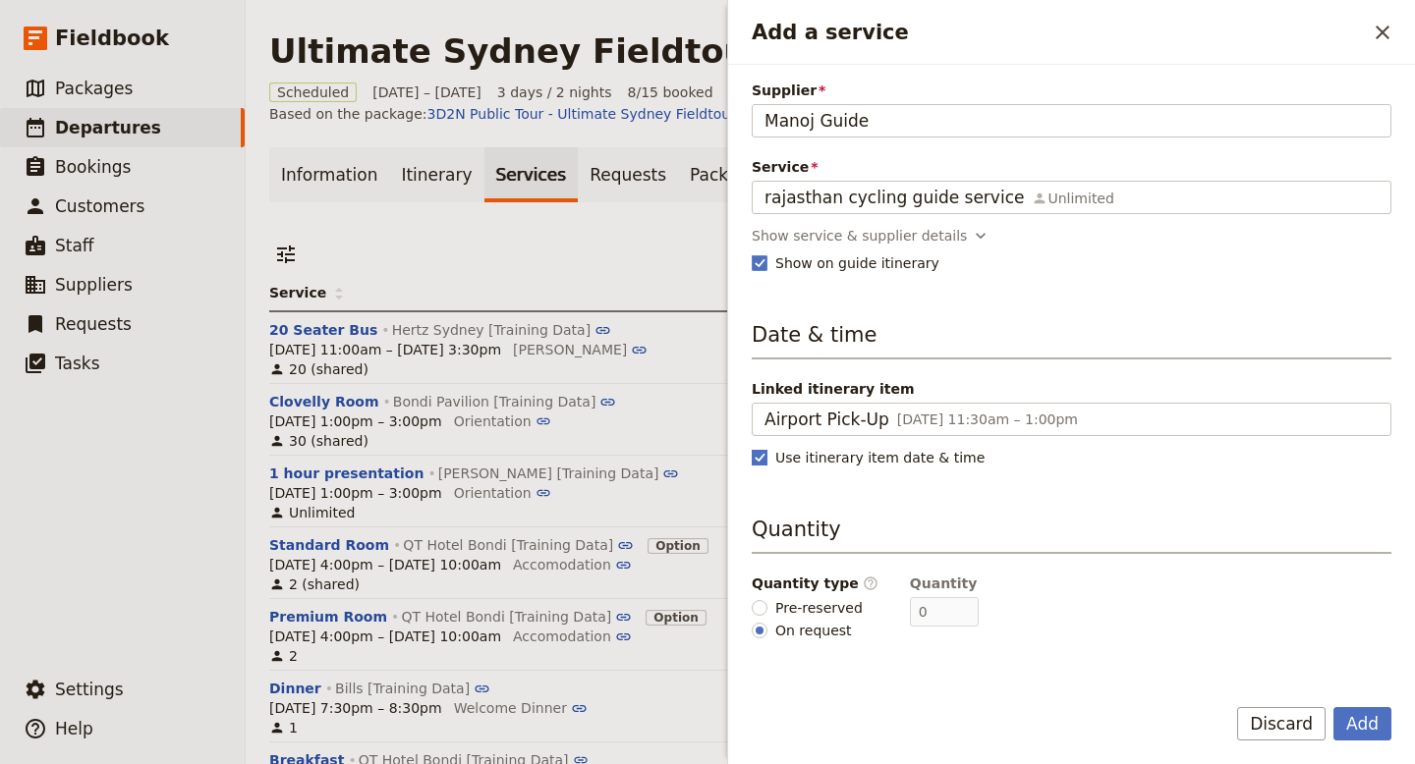
click at [755, 457] on rect "Add a service" at bounding box center [759, 457] width 15 height 15
click at [752, 448] on input "Use itinerary item date & time" at bounding box center [751, 447] width 1 height 1
checkbox input "false"
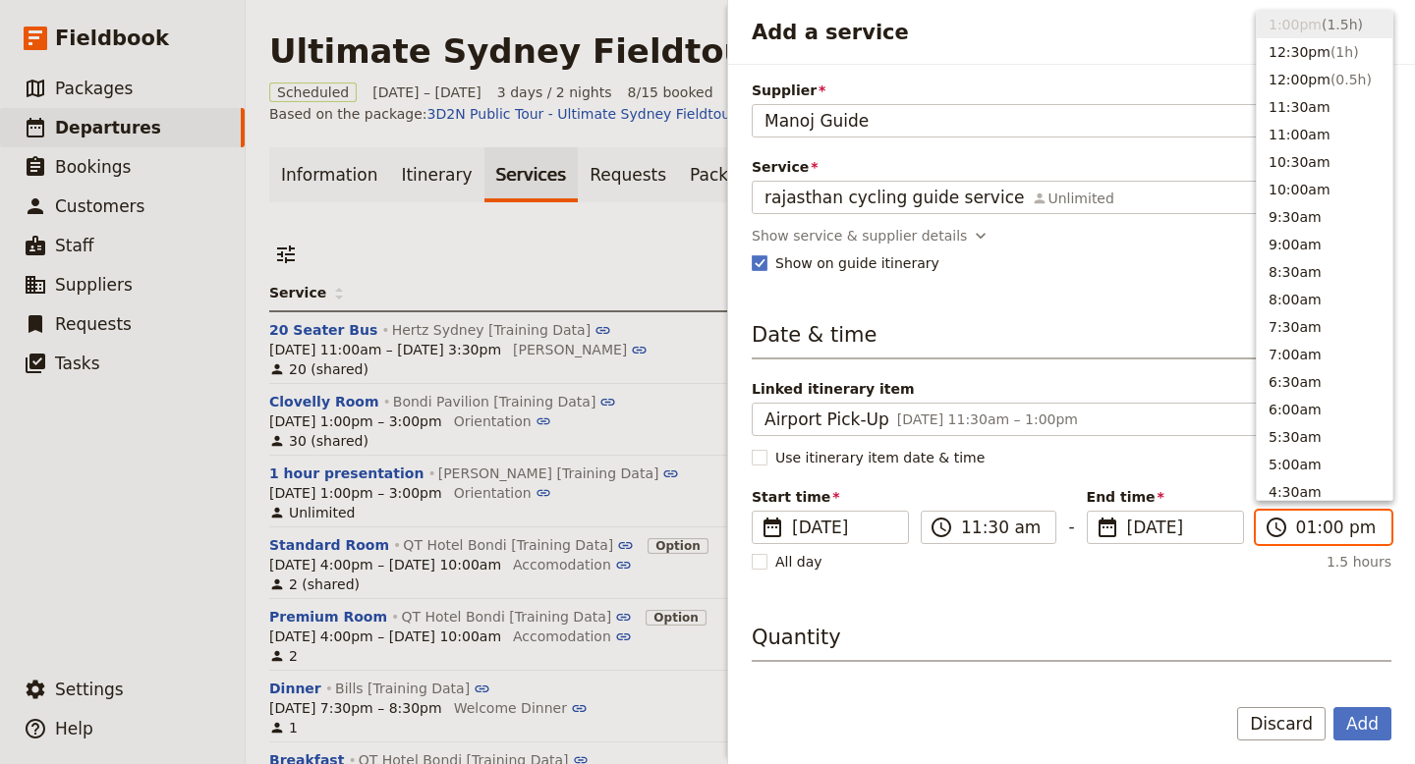
click at [1299, 527] on input "01:00 pm" at bounding box center [1337, 528] width 83 height 24
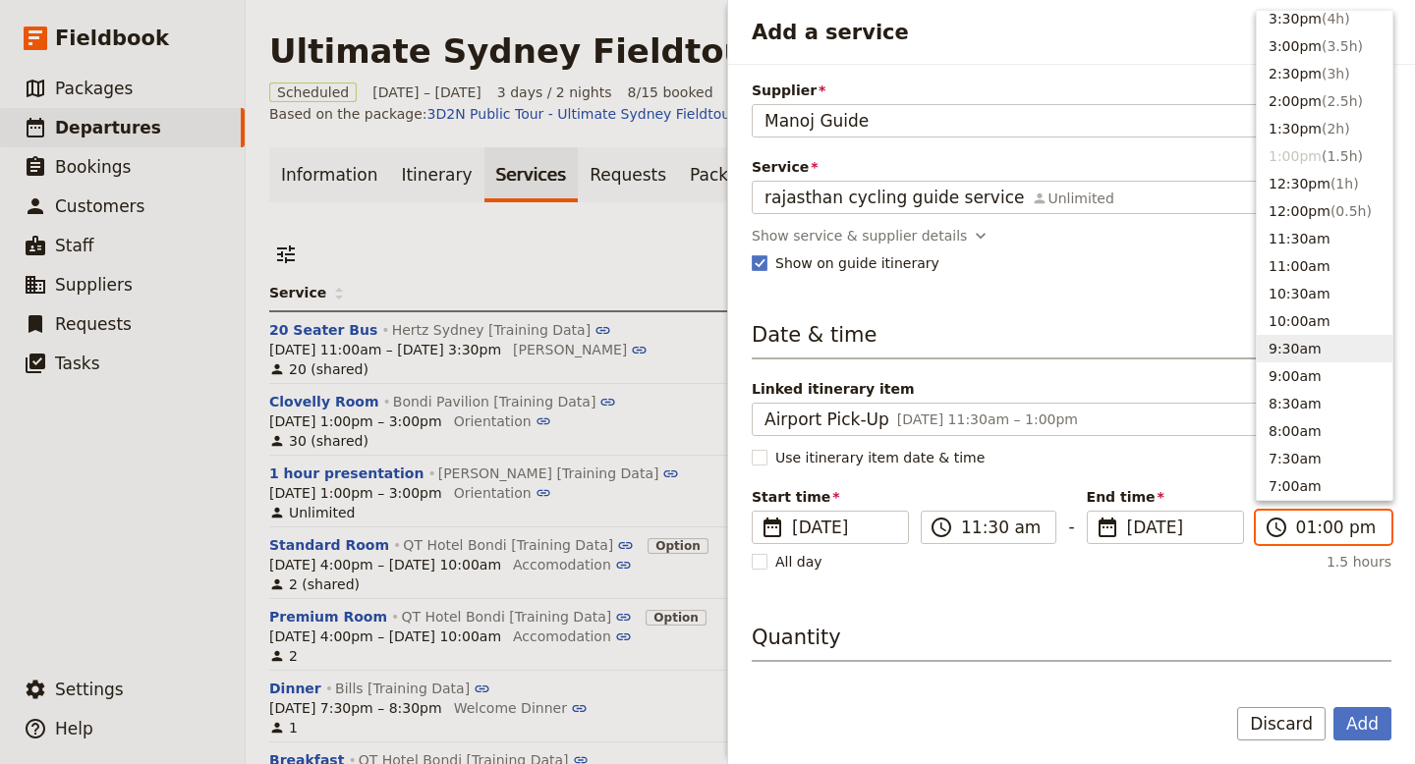
scroll to position [416, 0]
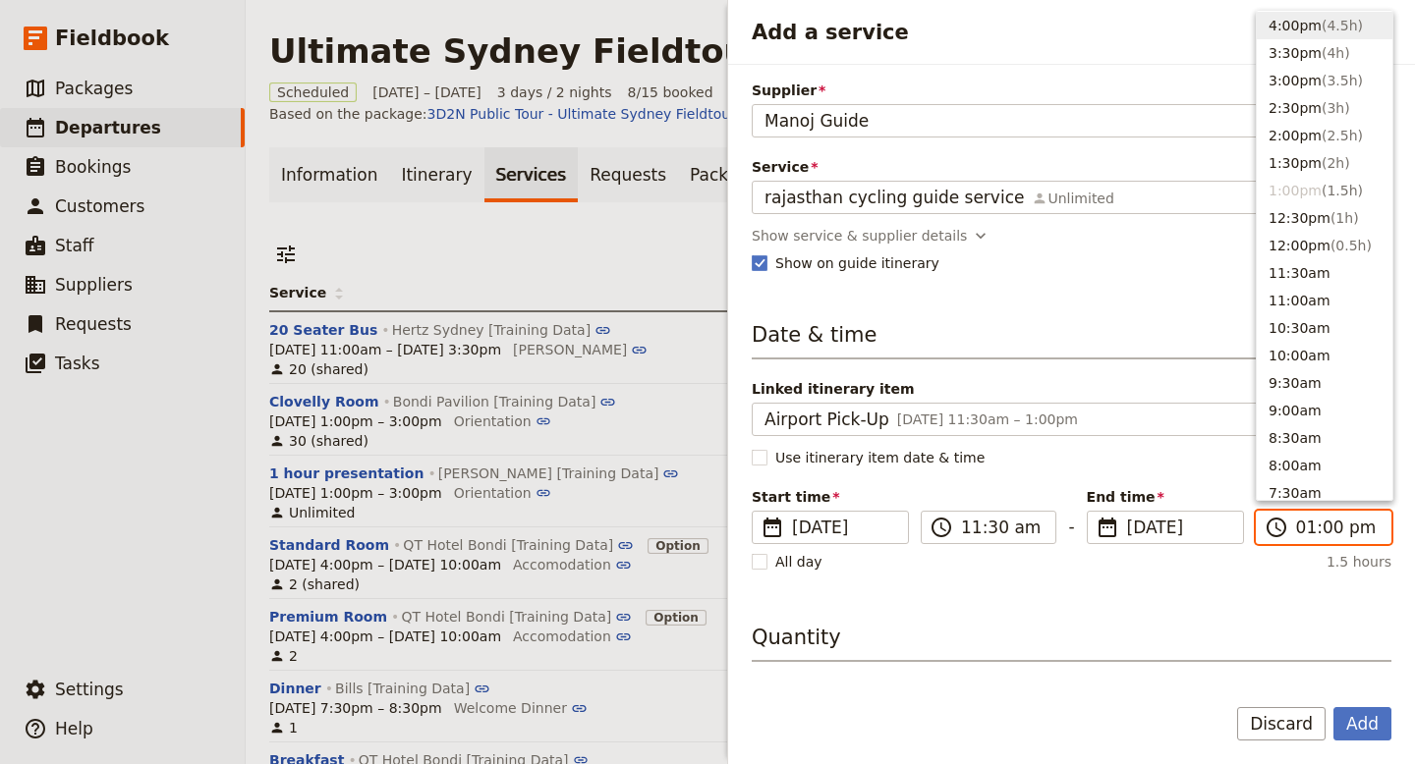
click at [1300, 26] on button "4:00pm ( 4.5h )" at bounding box center [1325, 26] width 136 height 28
type input "04:00 pm"
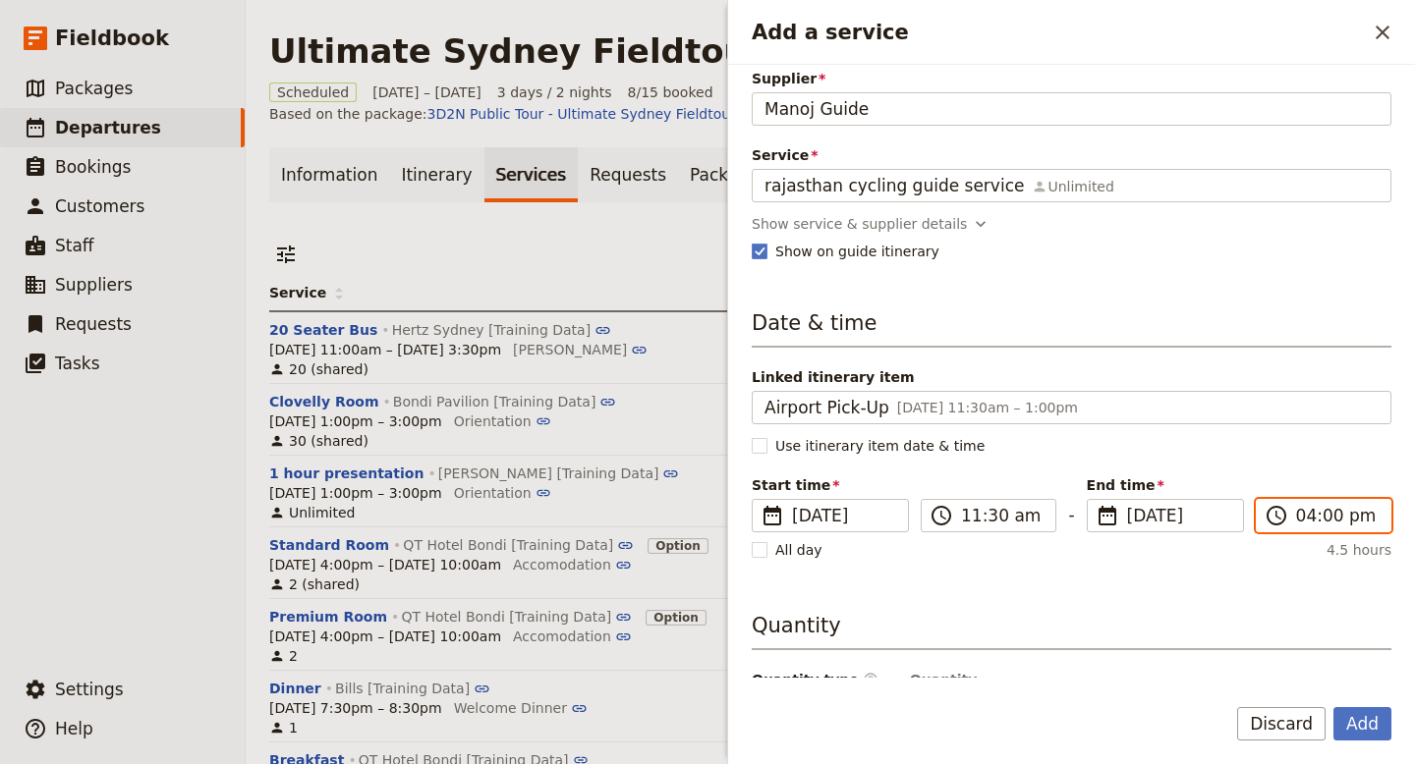
scroll to position [329, 0]
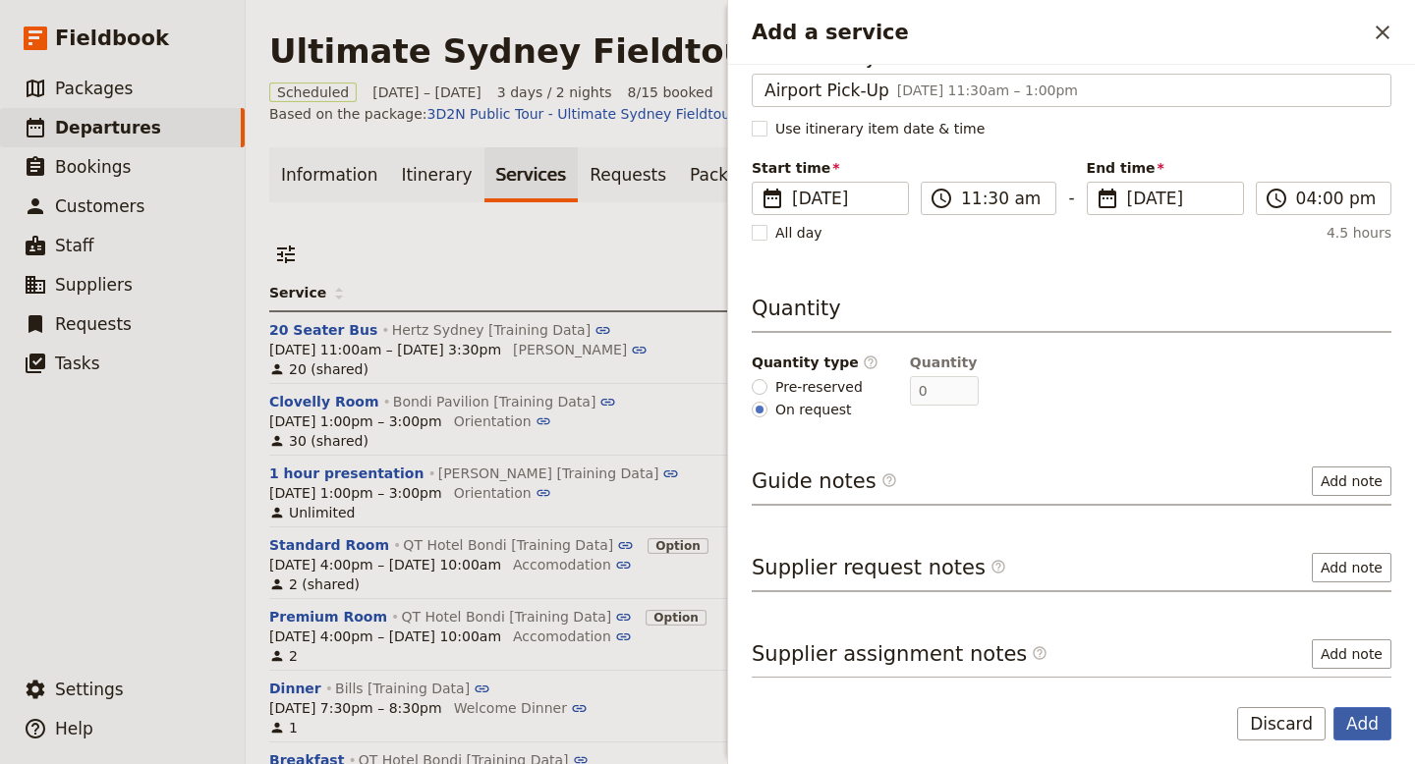
click at [1370, 737] on button "Add" at bounding box center [1362, 723] width 58 height 33
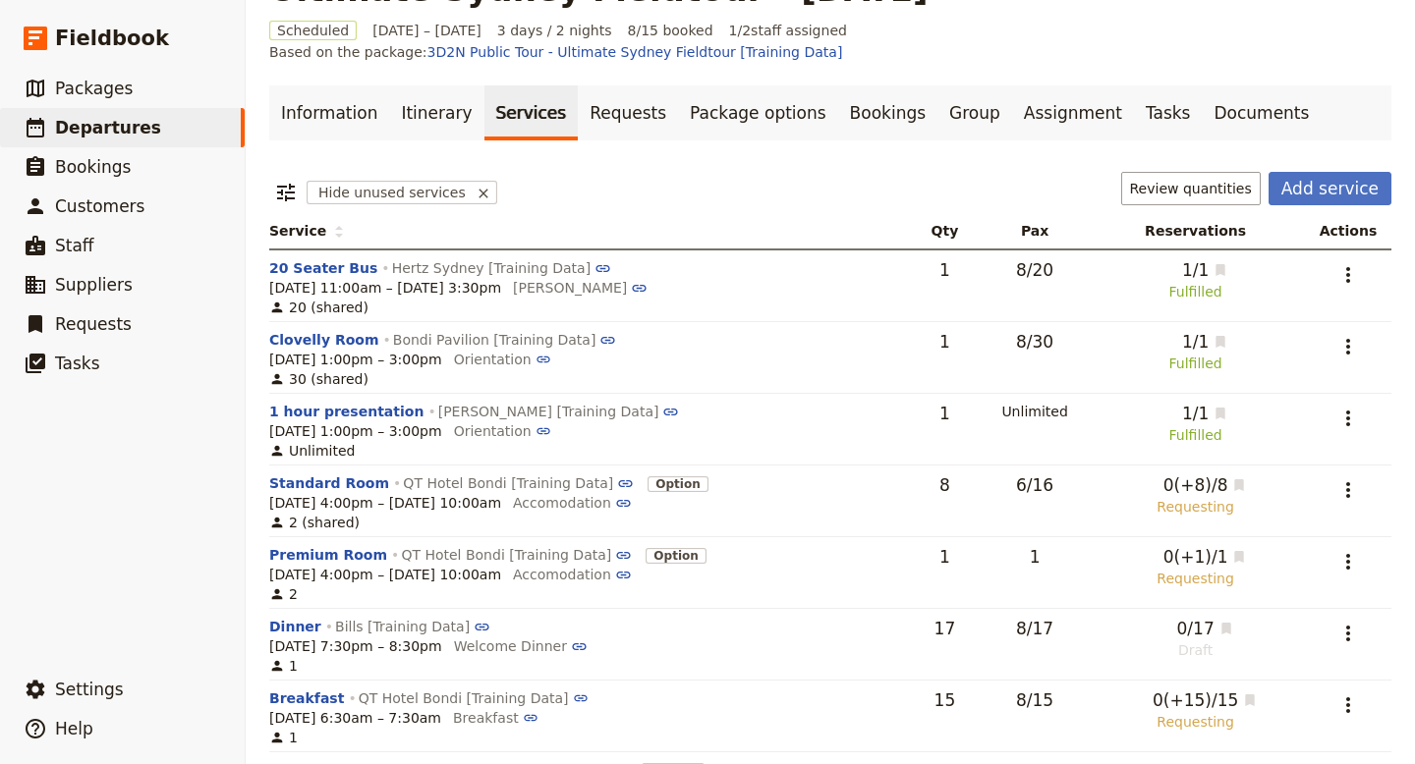
scroll to position [0, 0]
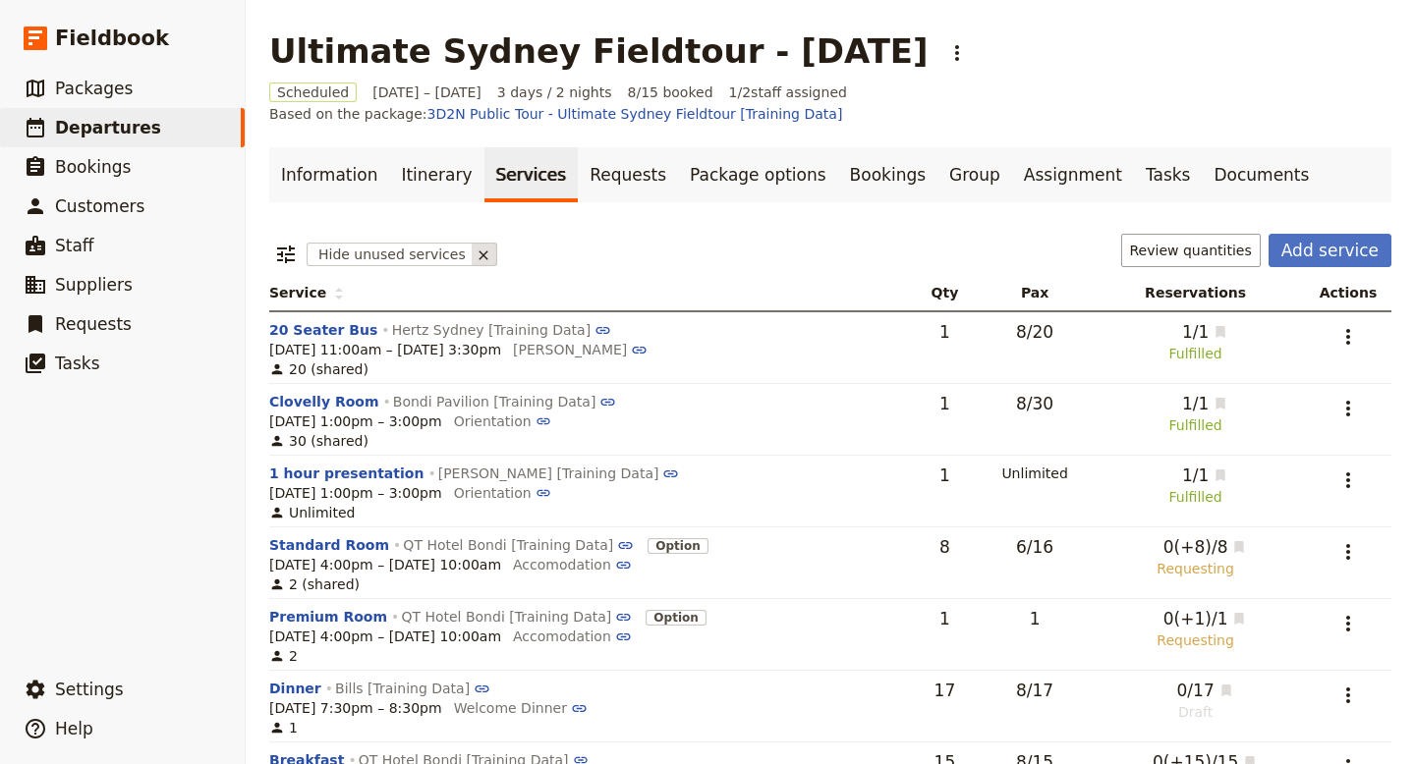
click at [478, 251] on icon at bounding box center [482, 255] width 9 height 9
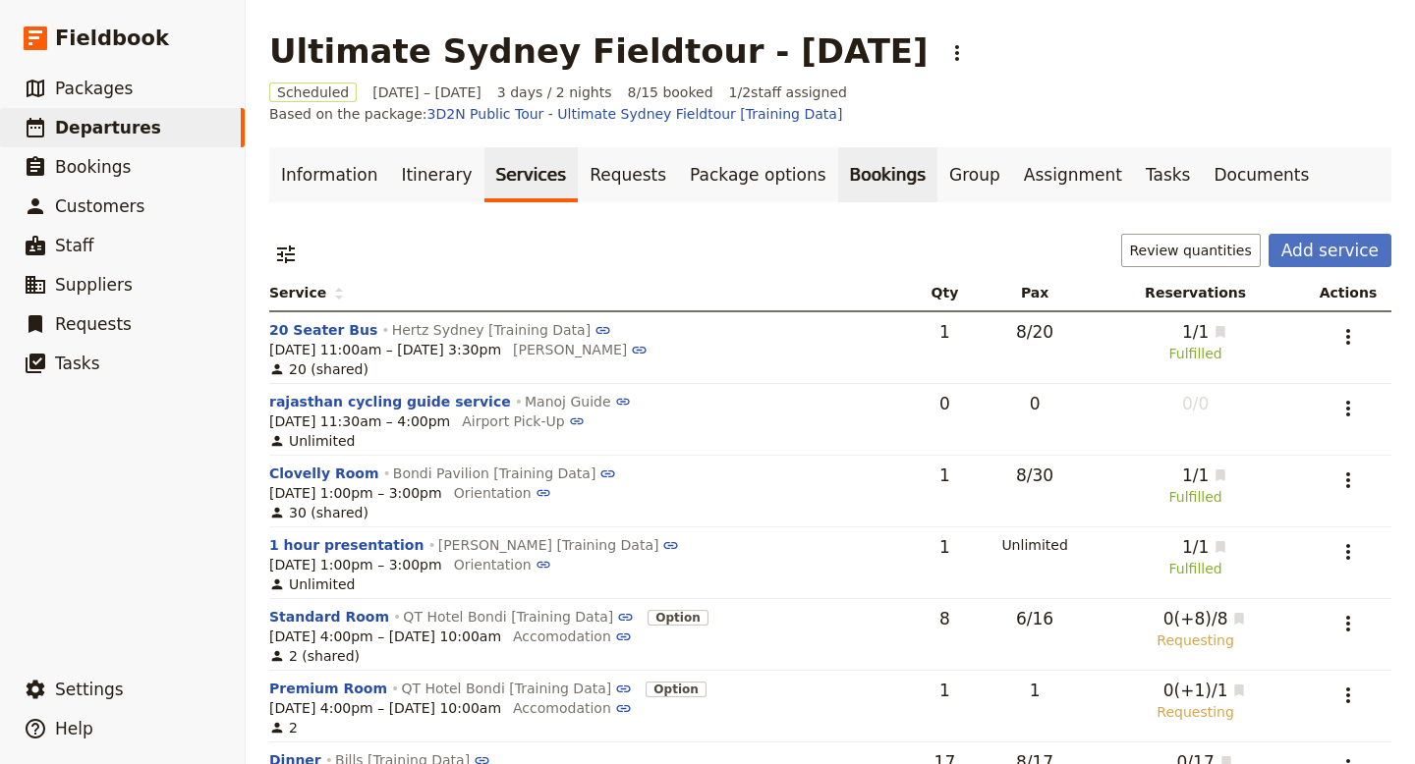
click at [838, 154] on link "Bookings" at bounding box center [887, 174] width 99 height 55
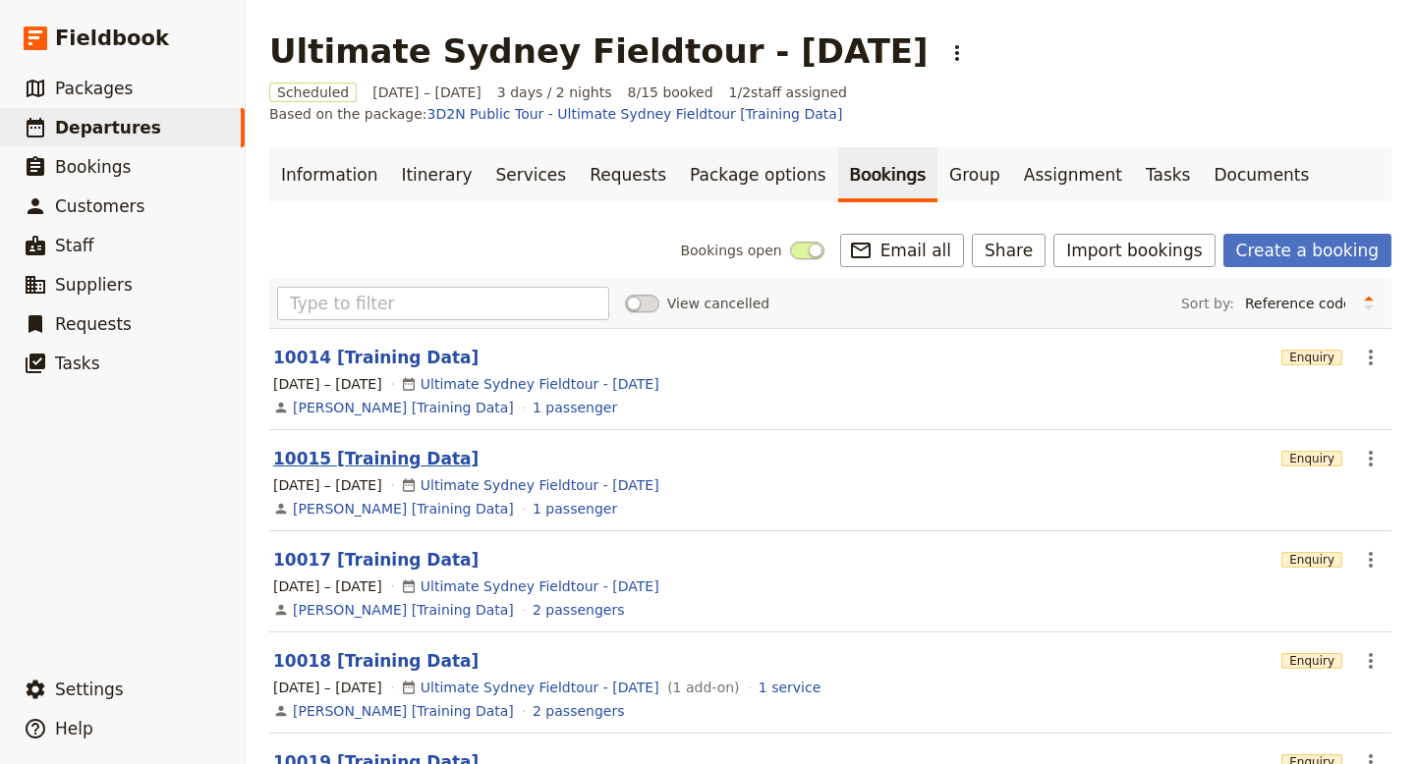
click at [343, 447] on button "10015 [Training Data]" at bounding box center [375, 459] width 205 height 24
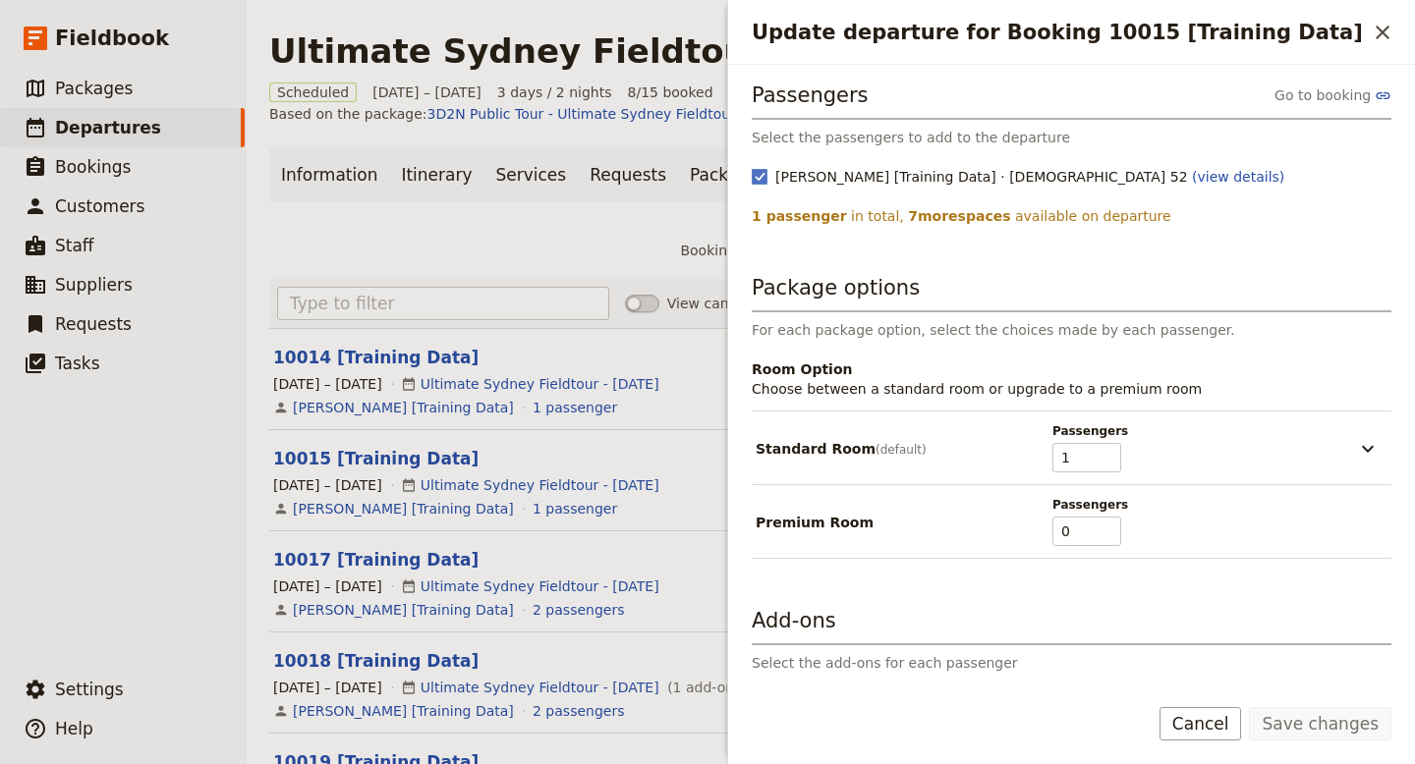
scroll to position [150, 0]
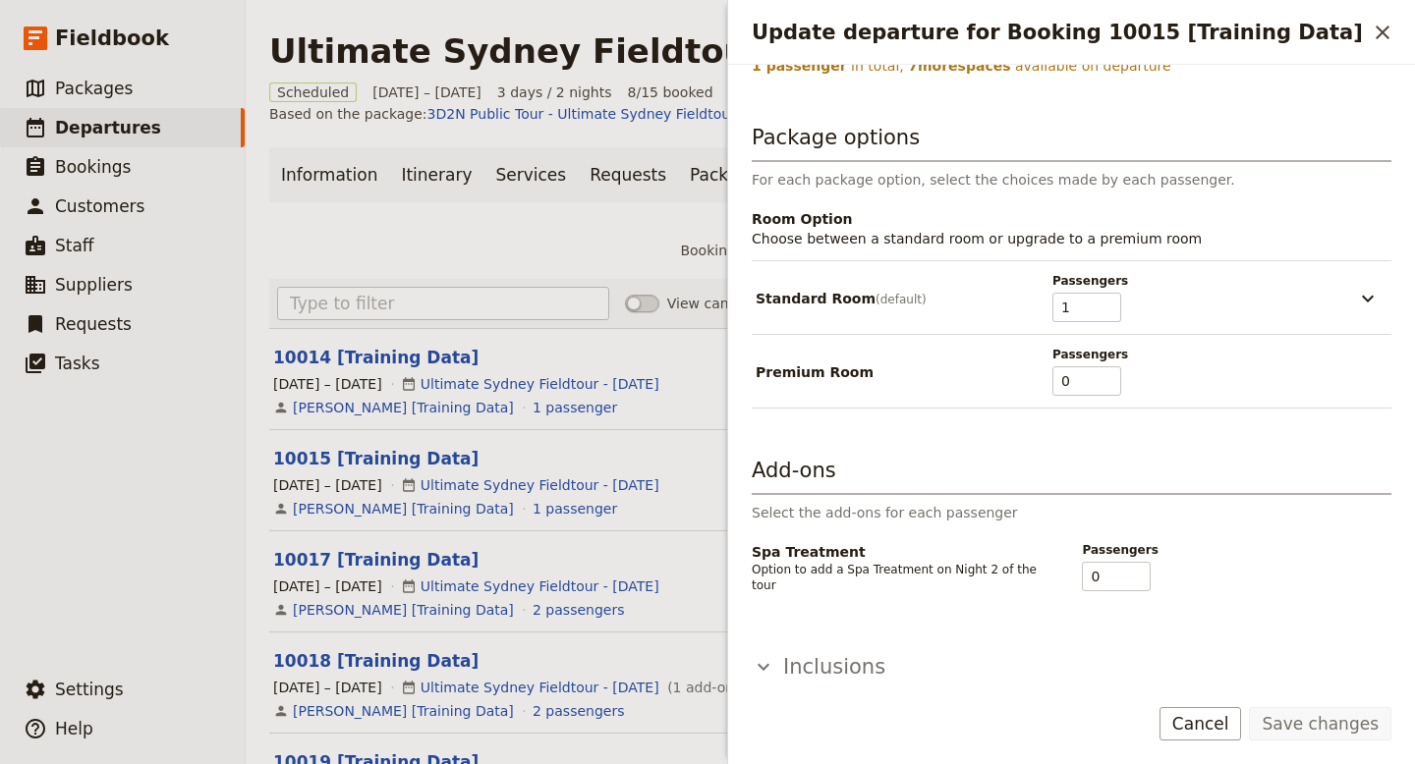
click at [764, 655] on icon "Update departure for Booking 10015 [Training Data]" at bounding box center [764, 667] width 24 height 24
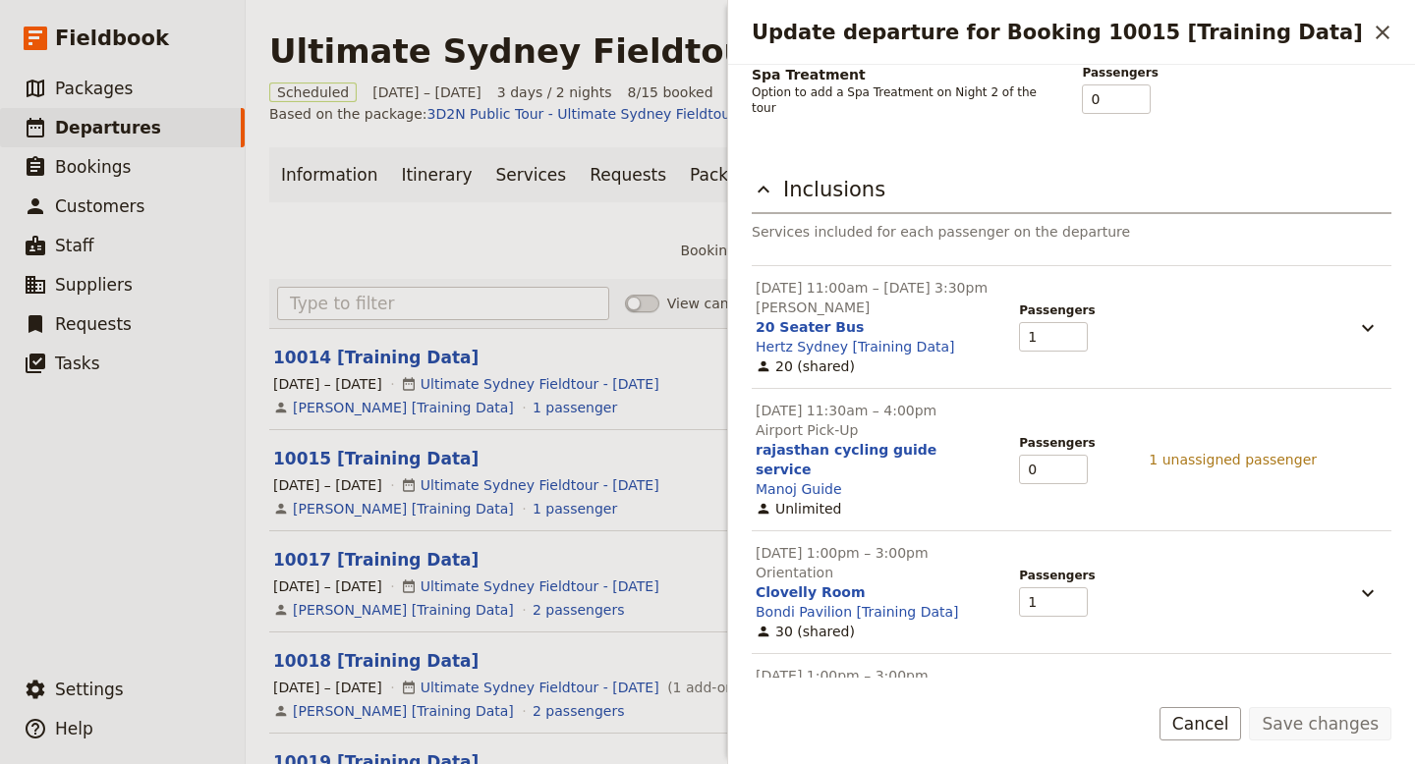
scroll to position [622, 0]
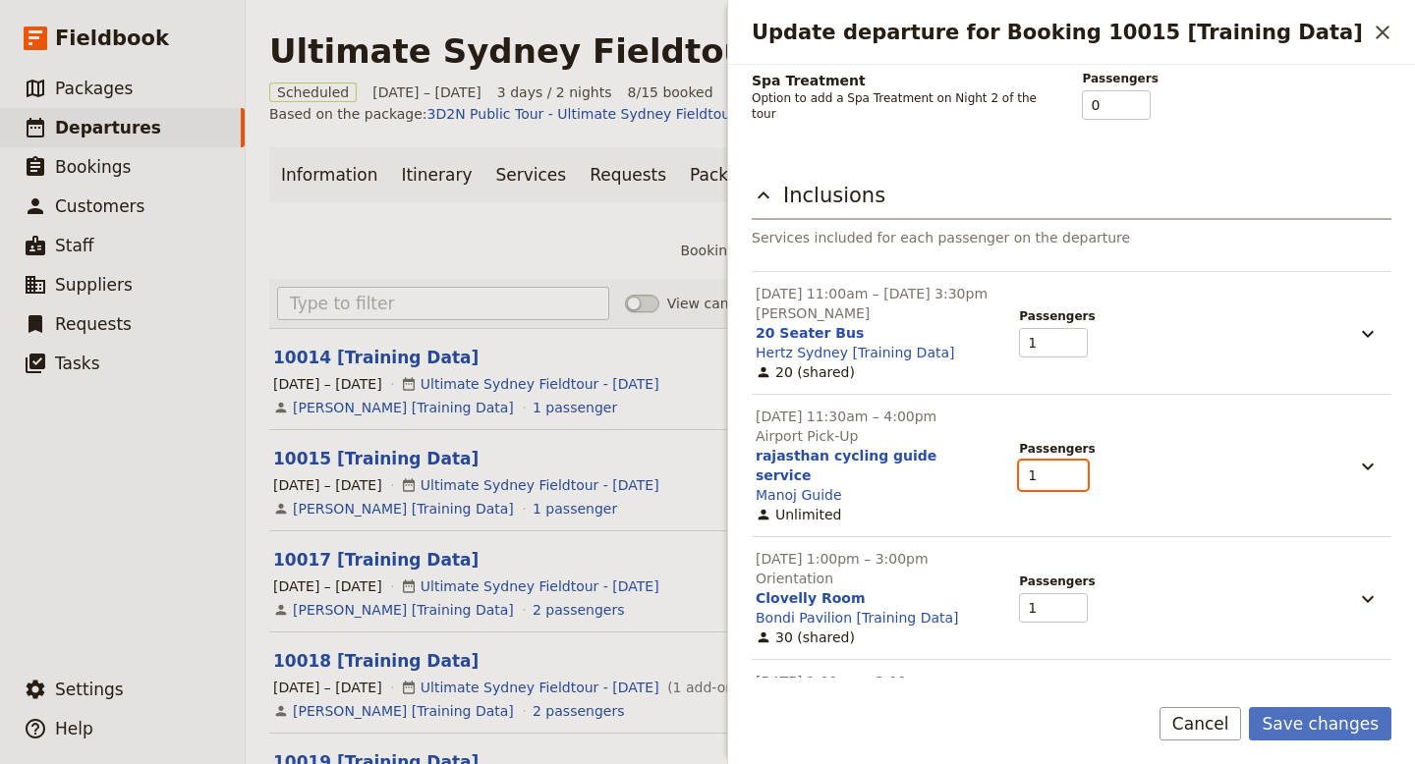
type input "1"
click at [1078, 465] on input "1" at bounding box center [1053, 475] width 69 height 29
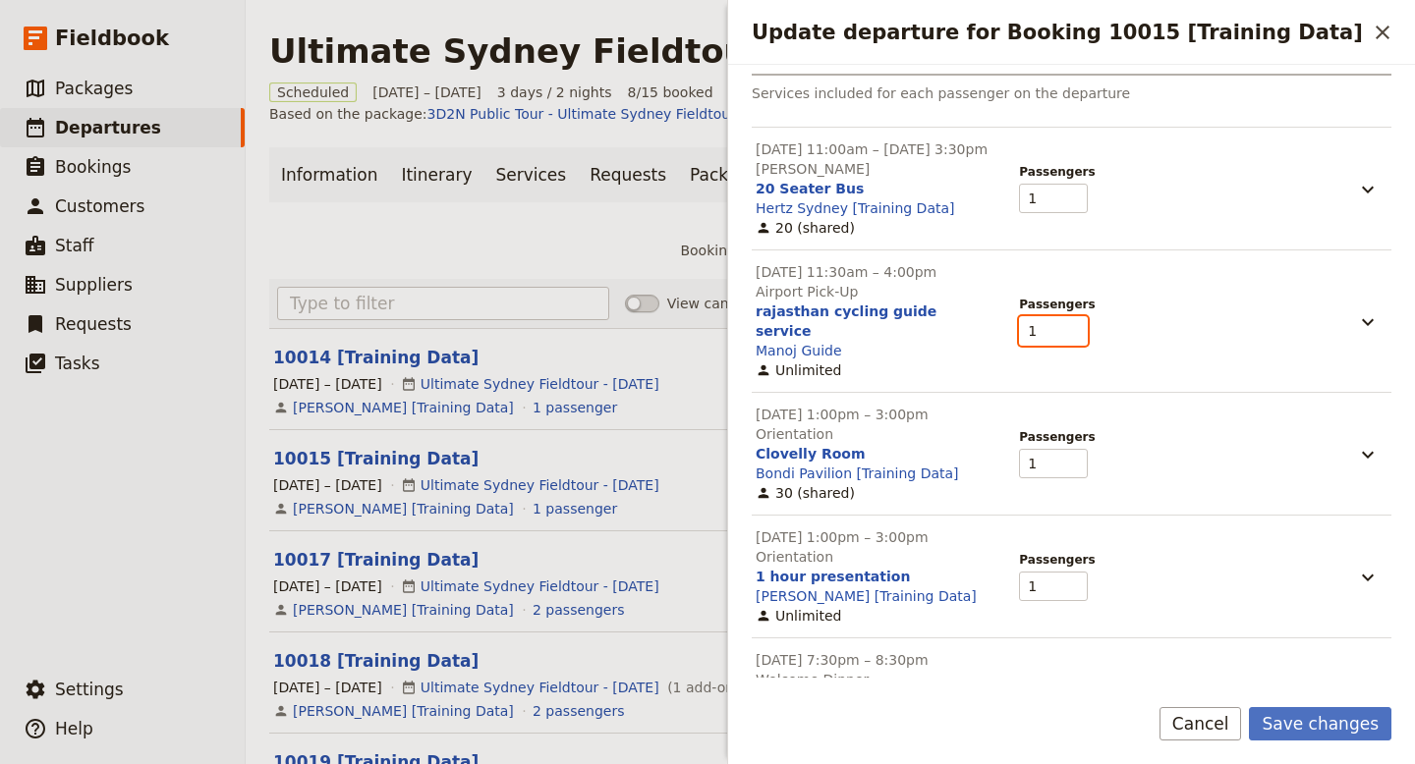
scroll to position [906, 0]
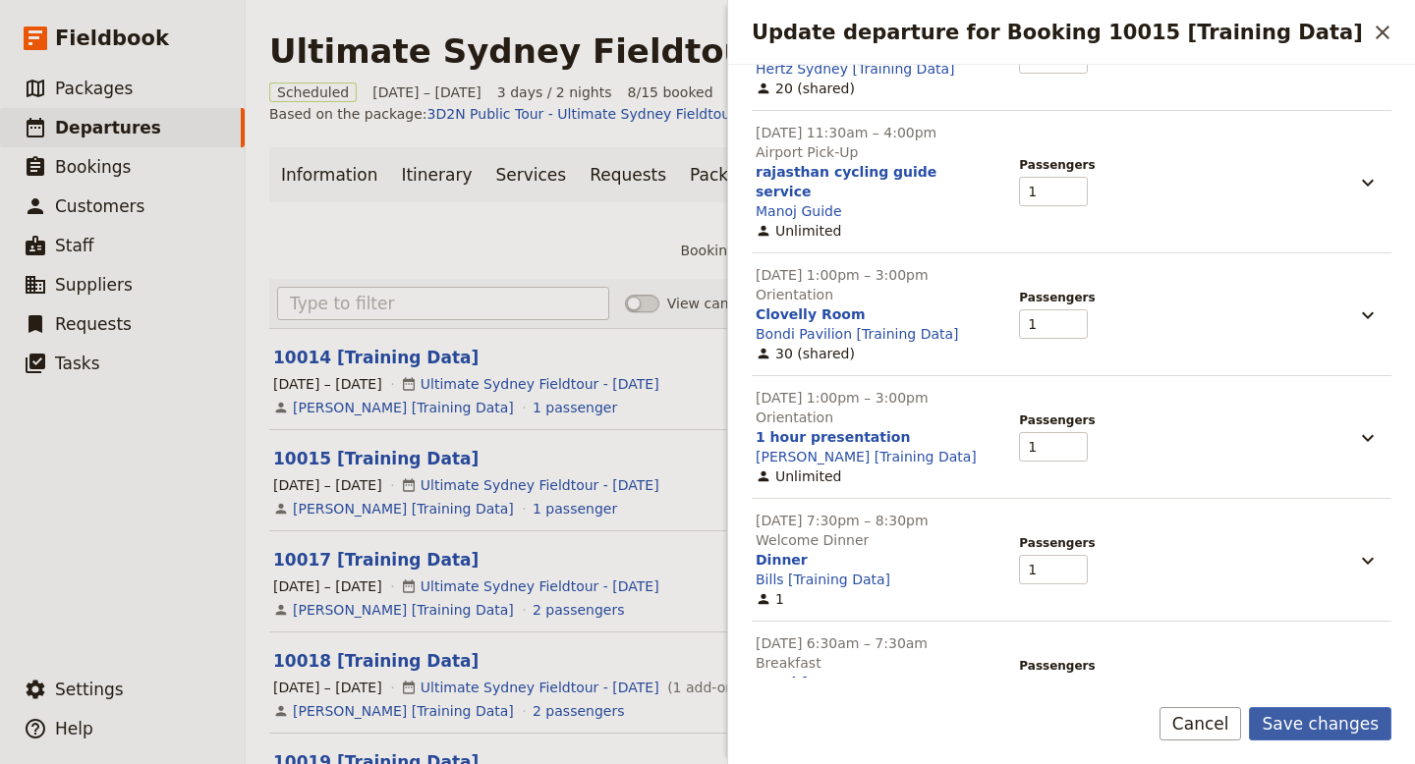
click at [1303, 713] on button "Save changes" at bounding box center [1320, 723] width 142 height 33
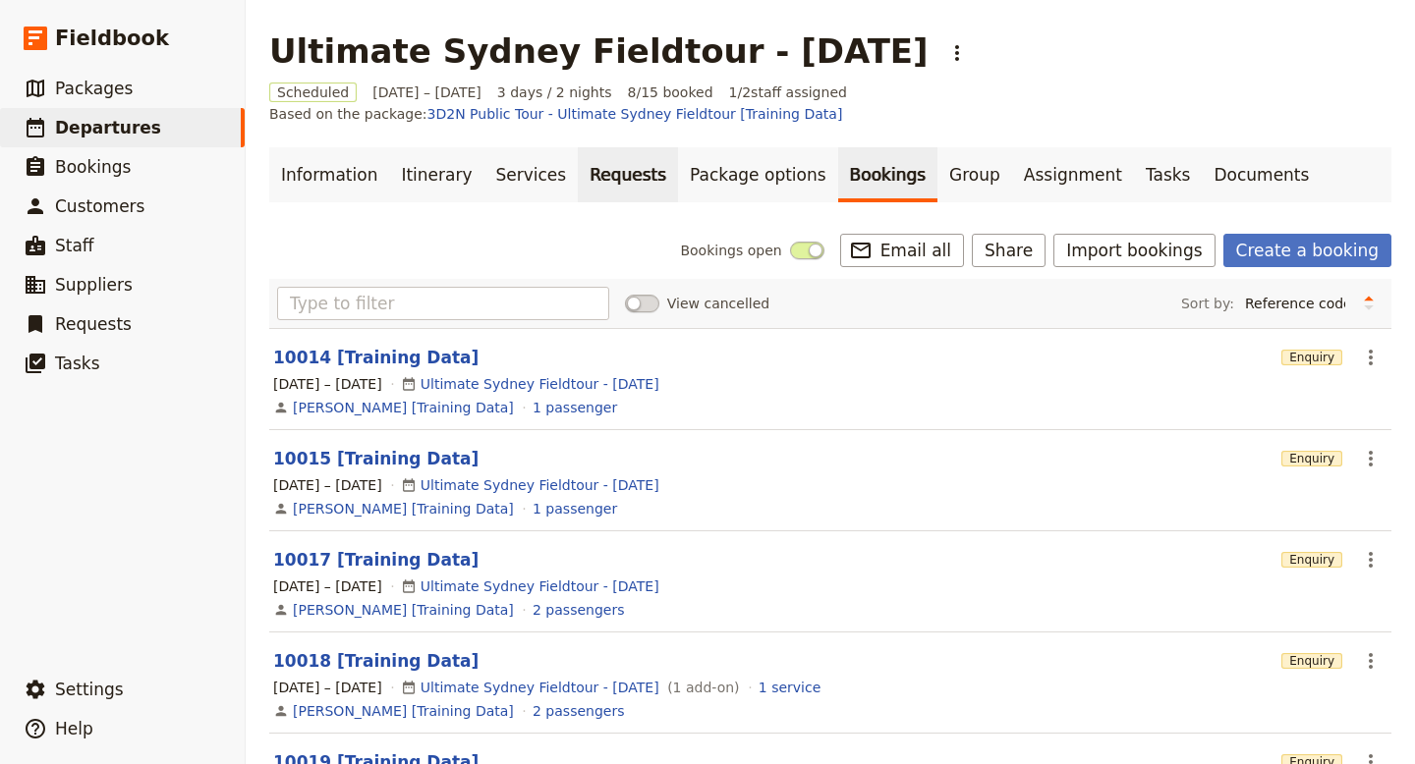
click at [598, 154] on link "Requests" at bounding box center [628, 174] width 100 height 55
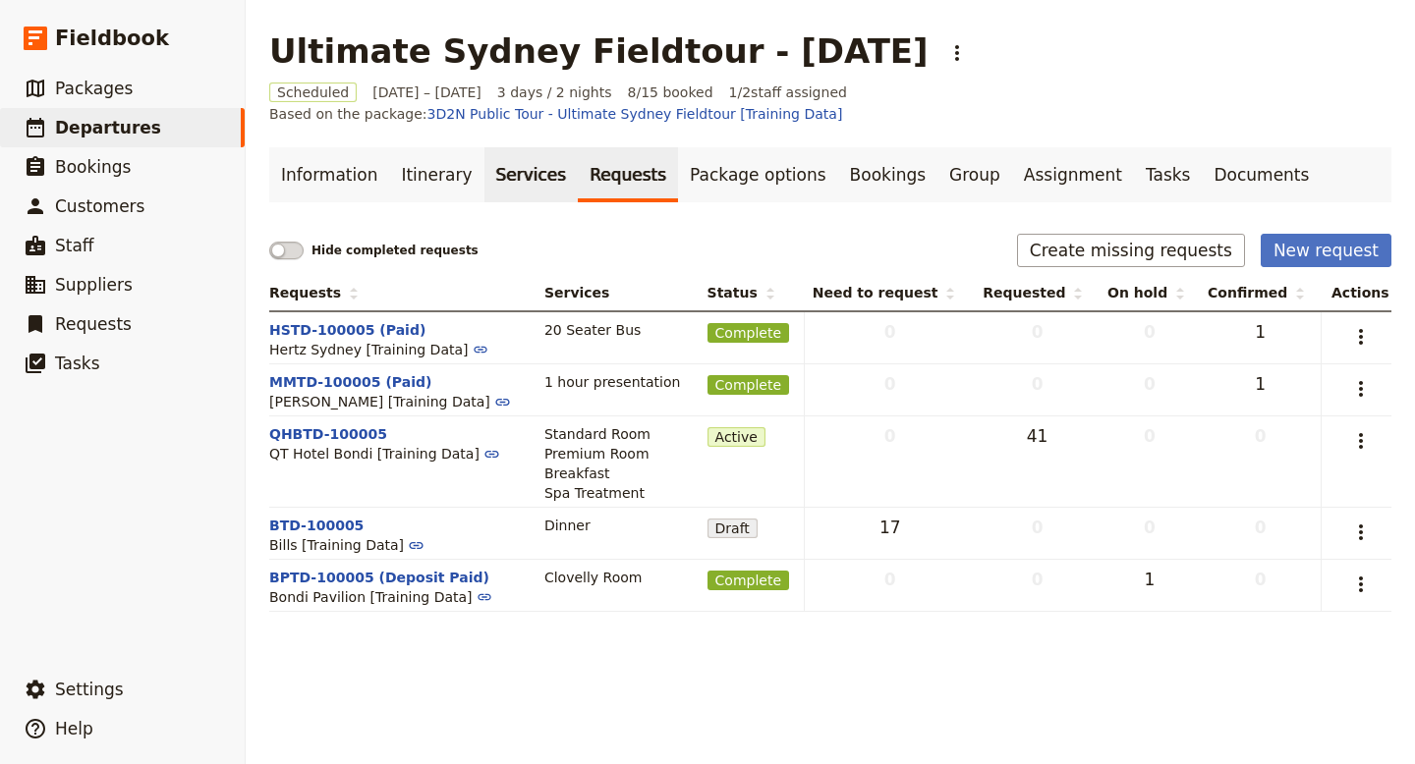
click at [484, 153] on link "Services" at bounding box center [531, 174] width 94 height 55
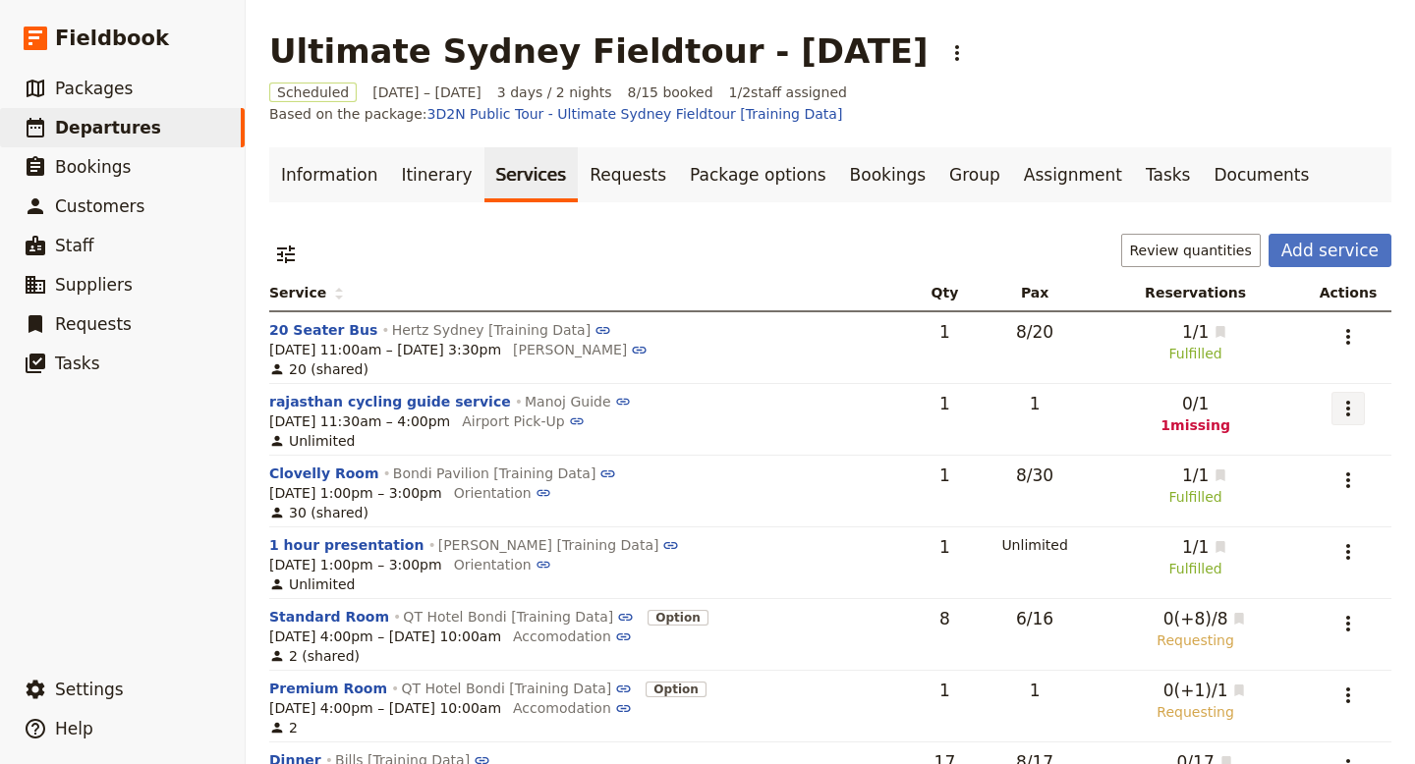
click at [1350, 397] on icon "Actions" at bounding box center [1348, 409] width 24 height 24
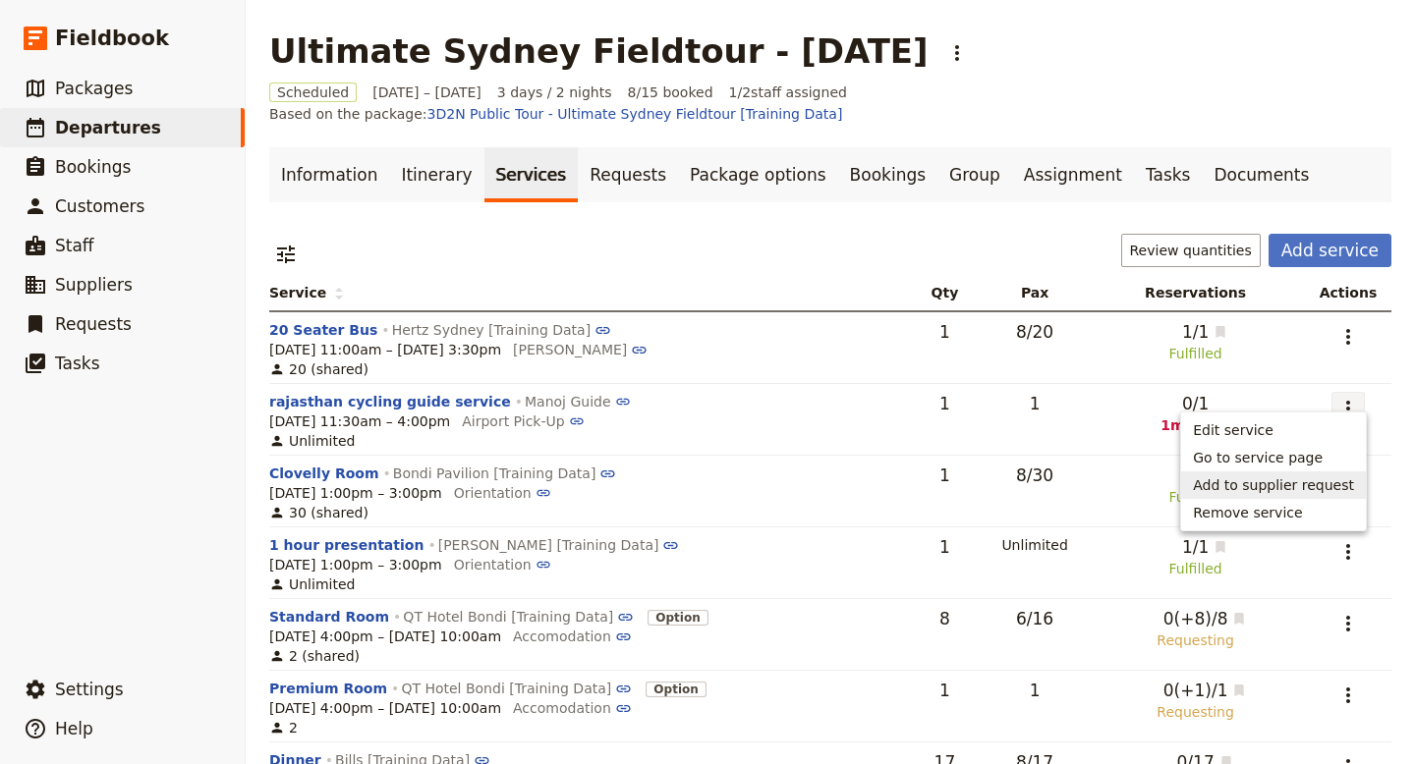
click at [1355, 484] on button "Add to supplier request" at bounding box center [1273, 486] width 185 height 28
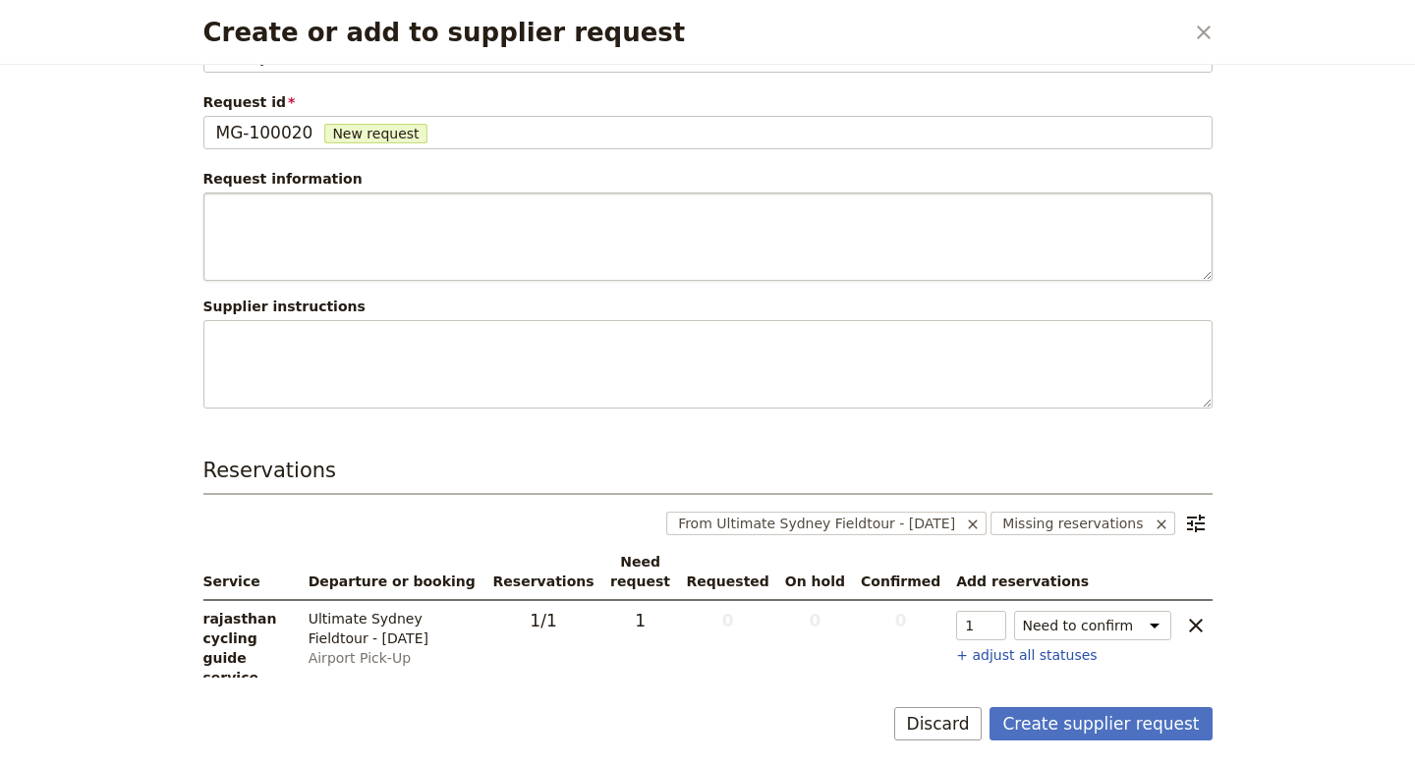
scroll to position [123, 0]
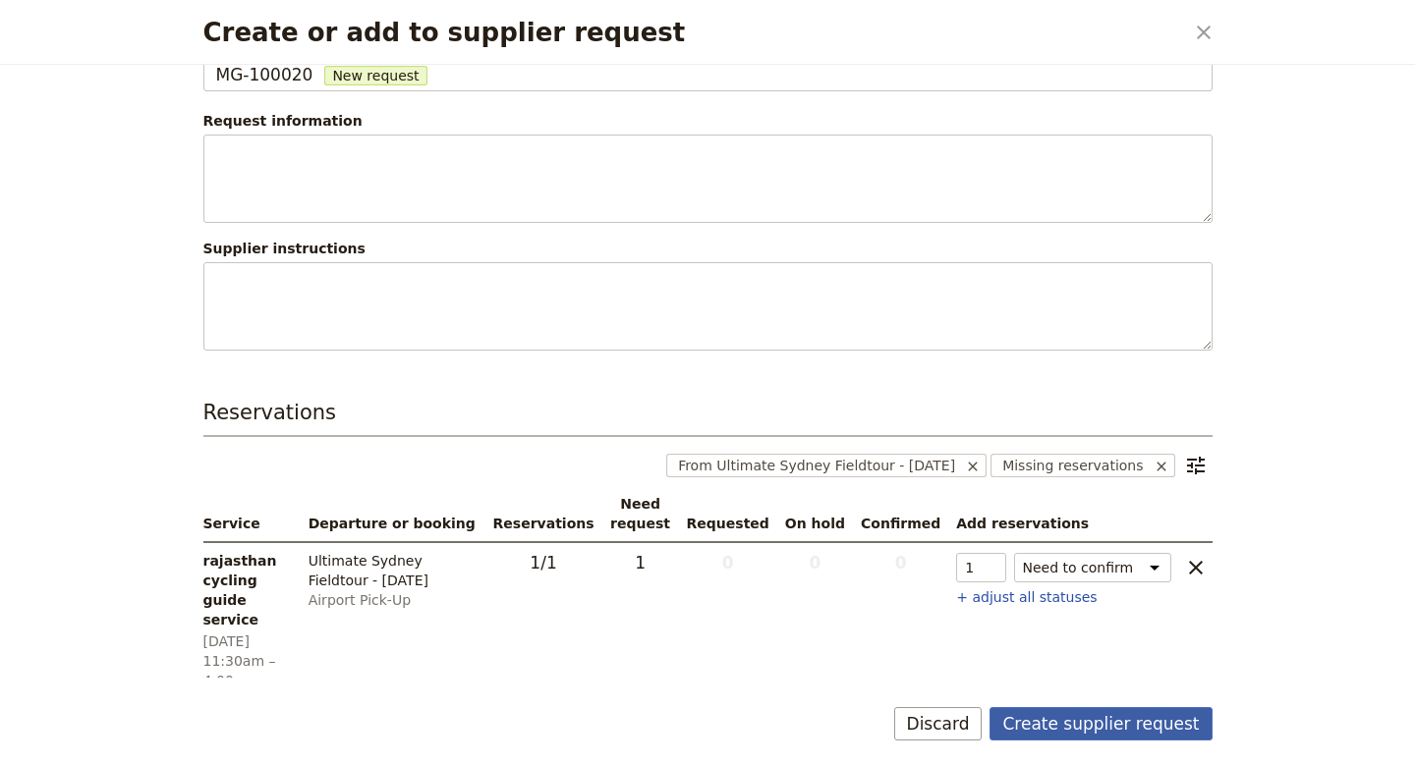
click at [1095, 720] on button "Create supplier request" at bounding box center [1100, 723] width 222 height 33
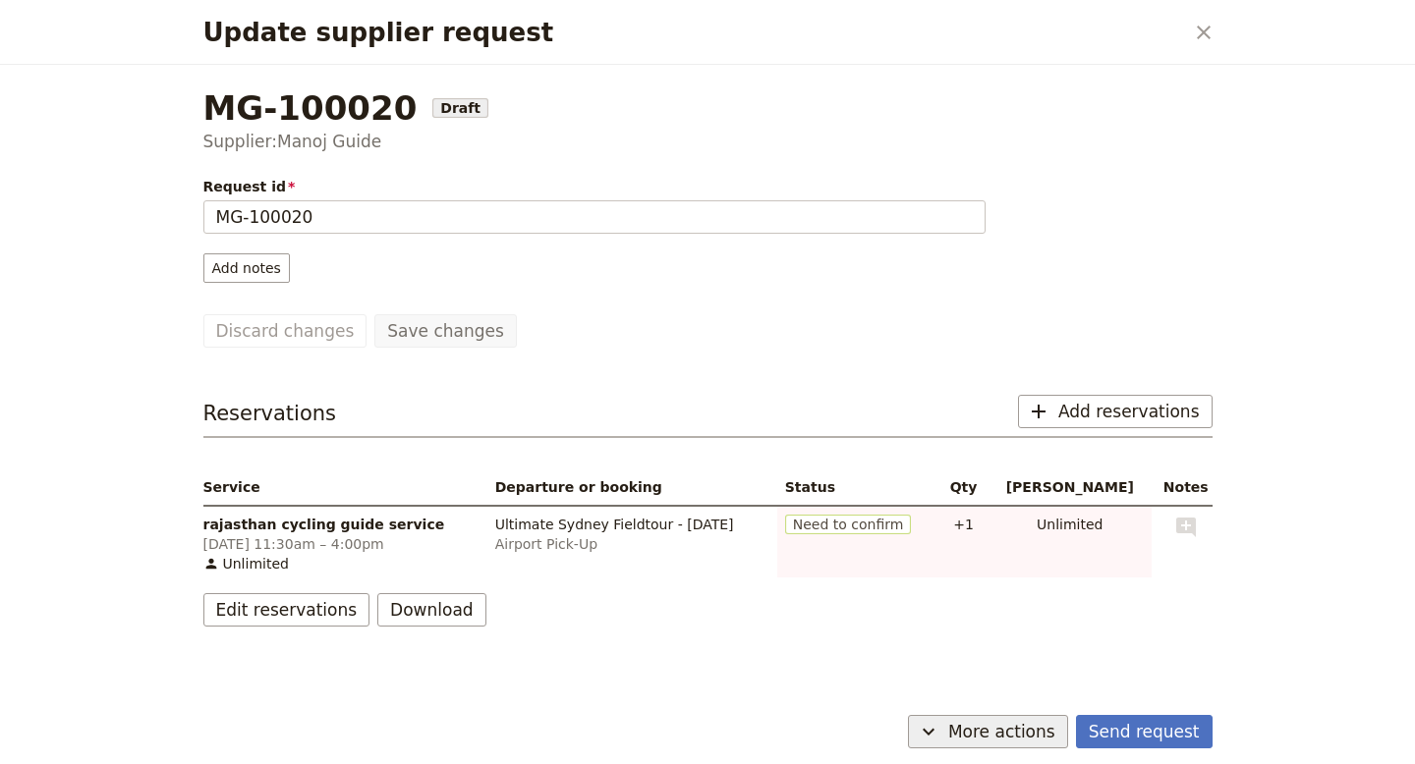
click at [940, 735] on icon "Update supplier request" at bounding box center [929, 732] width 24 height 24
click at [429, 611] on button "Download" at bounding box center [431, 609] width 109 height 33
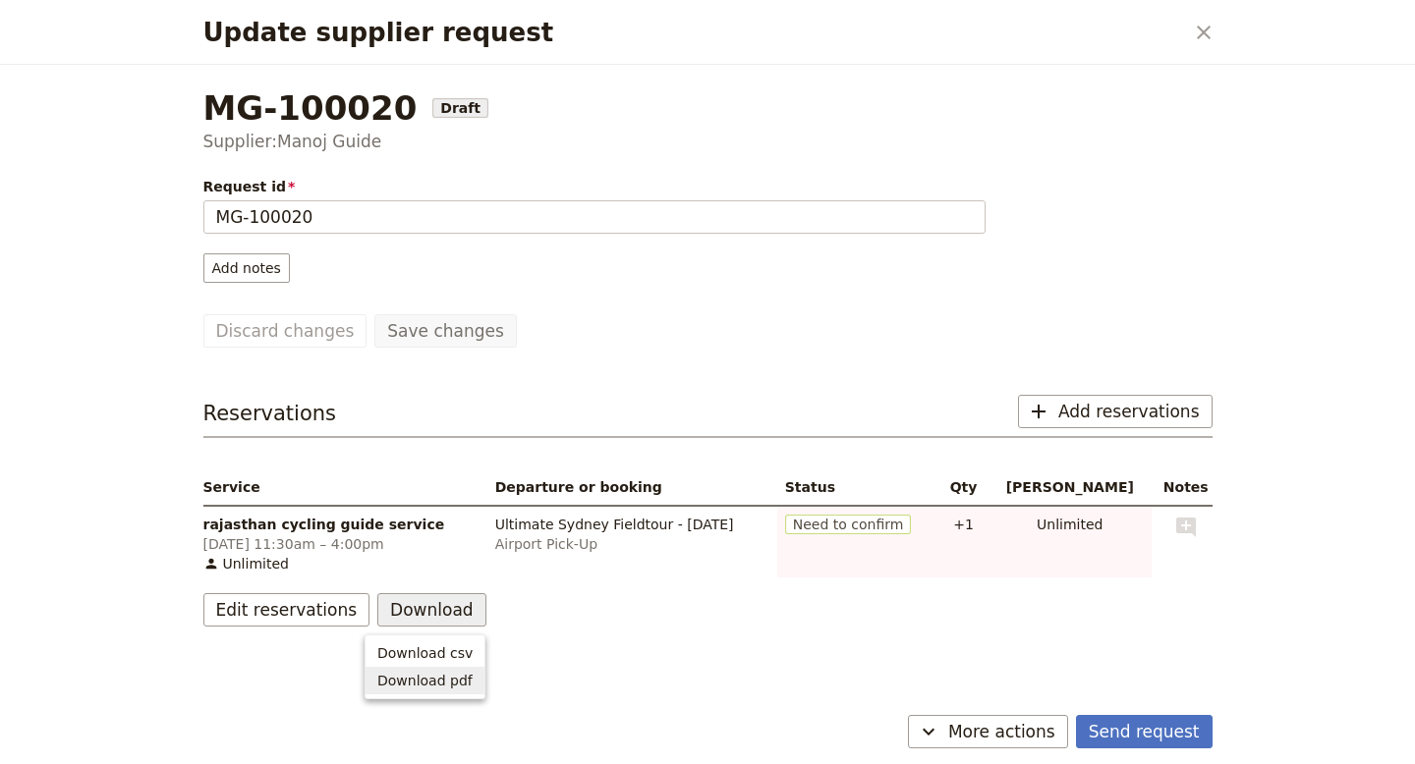
click at [443, 689] on span "Download pdf" at bounding box center [424, 681] width 95 height 20
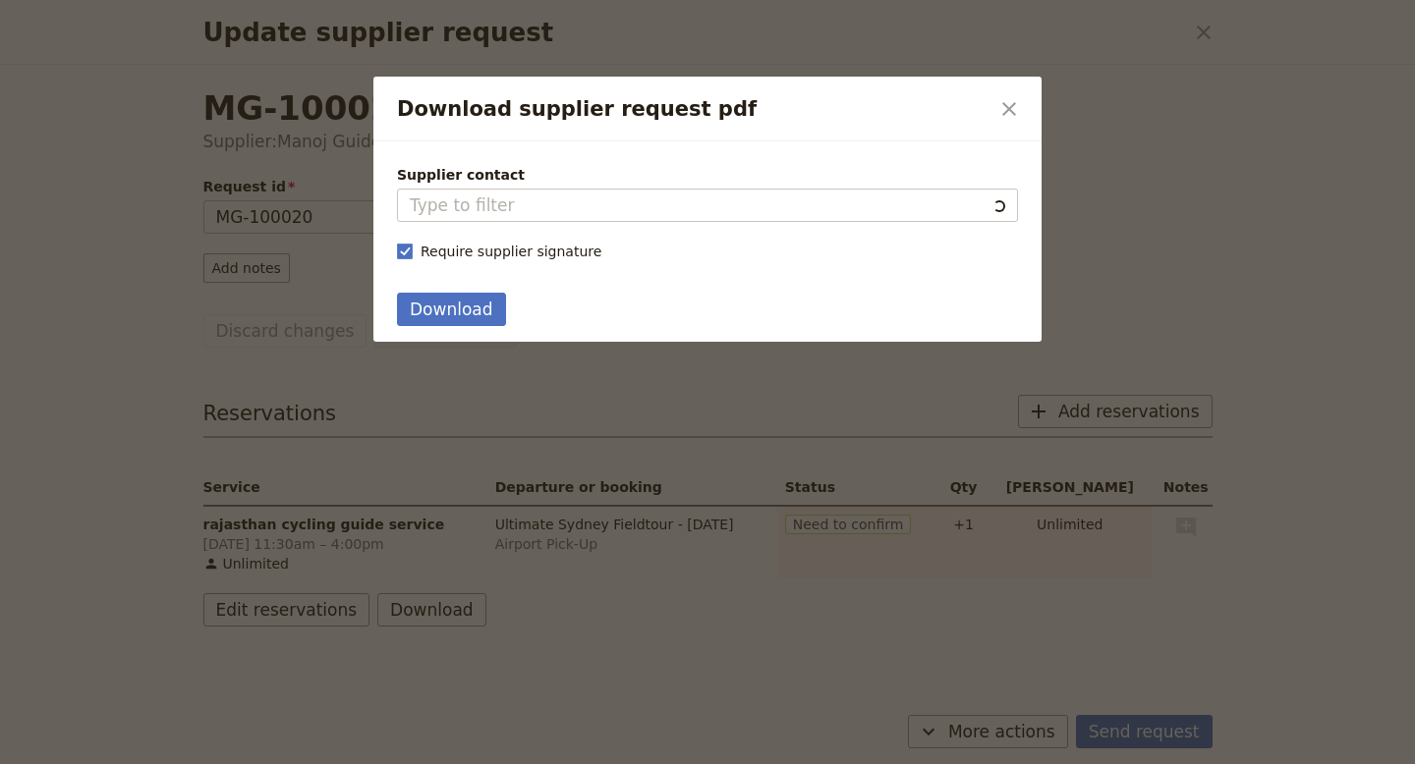
type input "Manoj Guide"
click at [469, 313] on button "Download" at bounding box center [451, 309] width 109 height 33
click at [606, 326] on div "Download" at bounding box center [707, 313] width 668 height 57
click at [1201, 42] on div at bounding box center [707, 382] width 1415 height 764
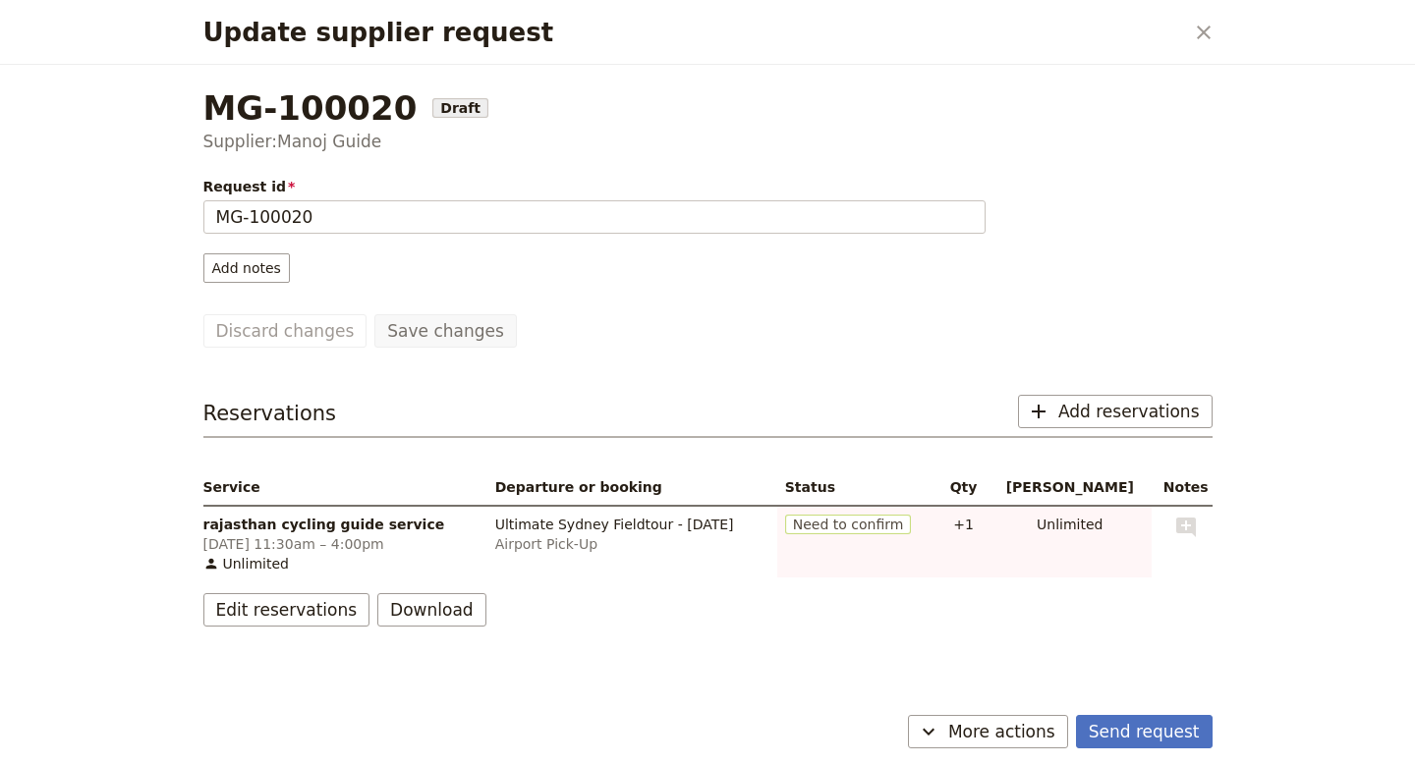
click at [676, 116] on div "MG-100020 Draft" at bounding box center [707, 107] width 1009 height 39
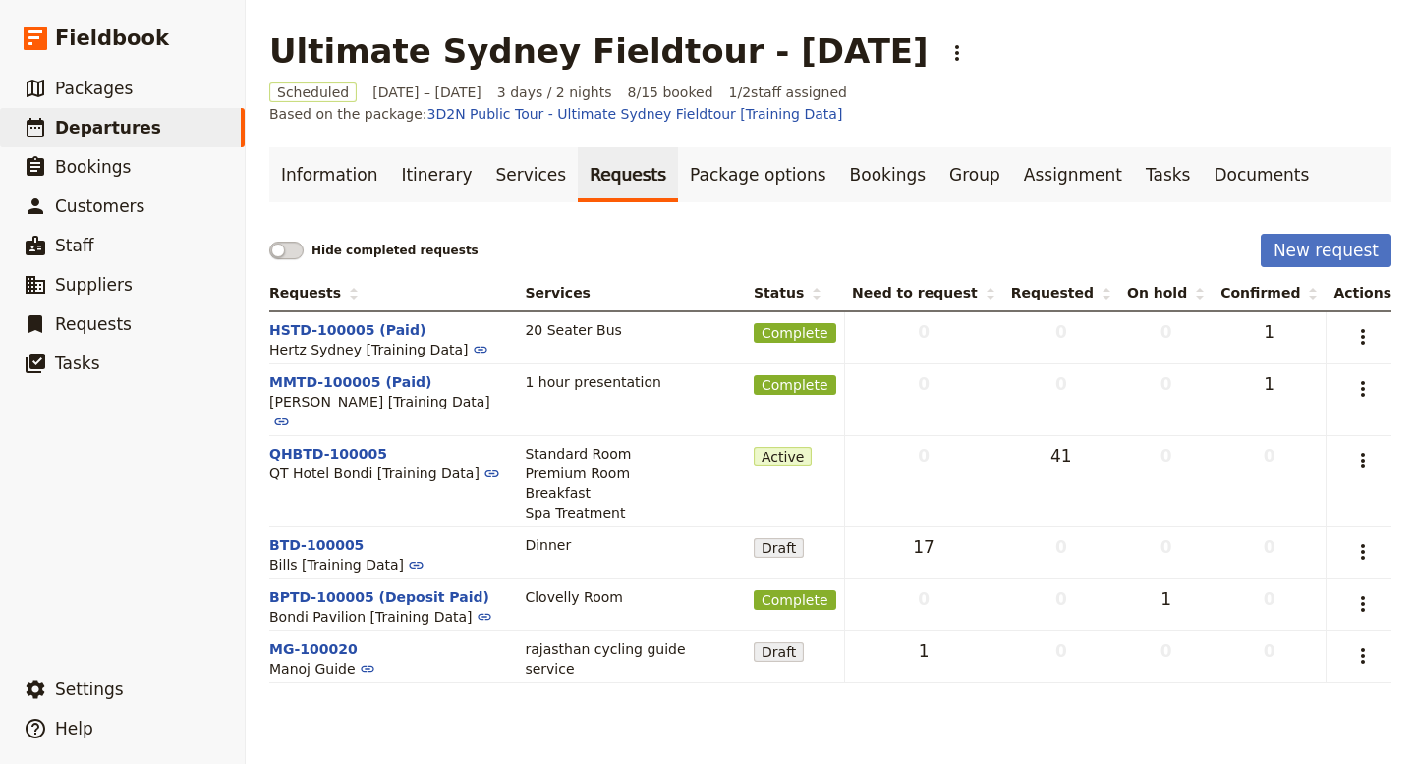
click at [762, 242] on div "Hide completed requests" at bounding box center [753, 251] width 968 height 18
click at [494, 152] on link "Services" at bounding box center [531, 174] width 94 height 55
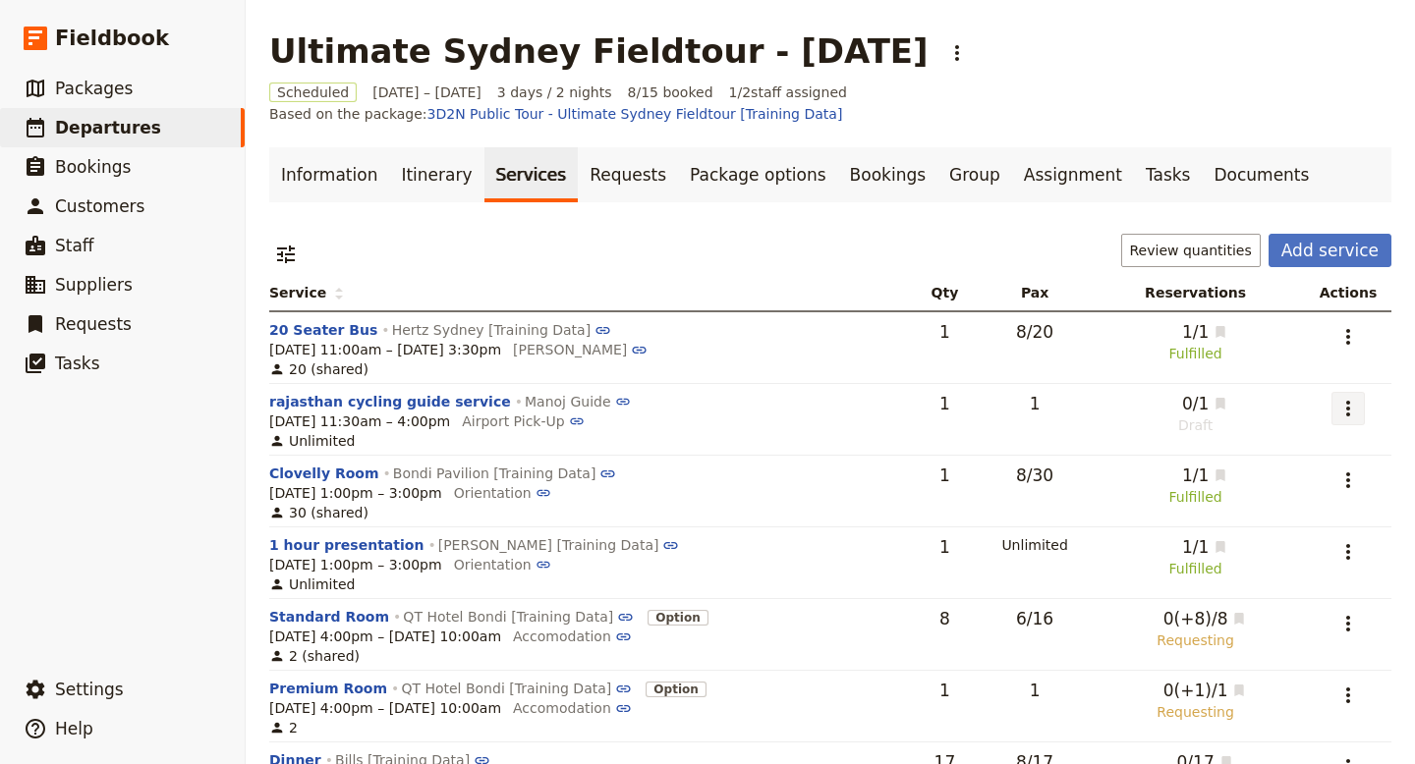
click at [1350, 401] on icon "Actions" at bounding box center [1348, 409] width 4 height 16
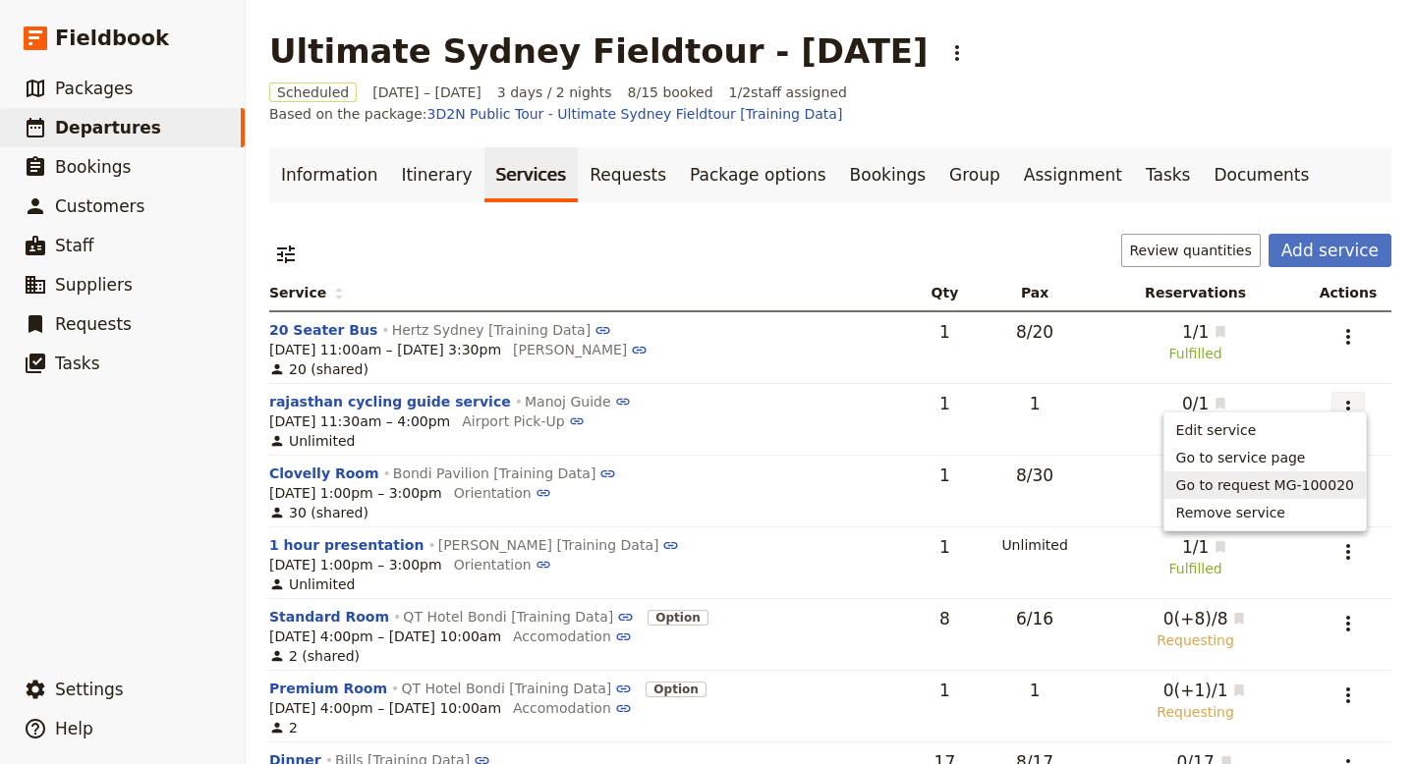
click at [1255, 490] on span "Go to request MG-100020" at bounding box center [1265, 485] width 178 height 20
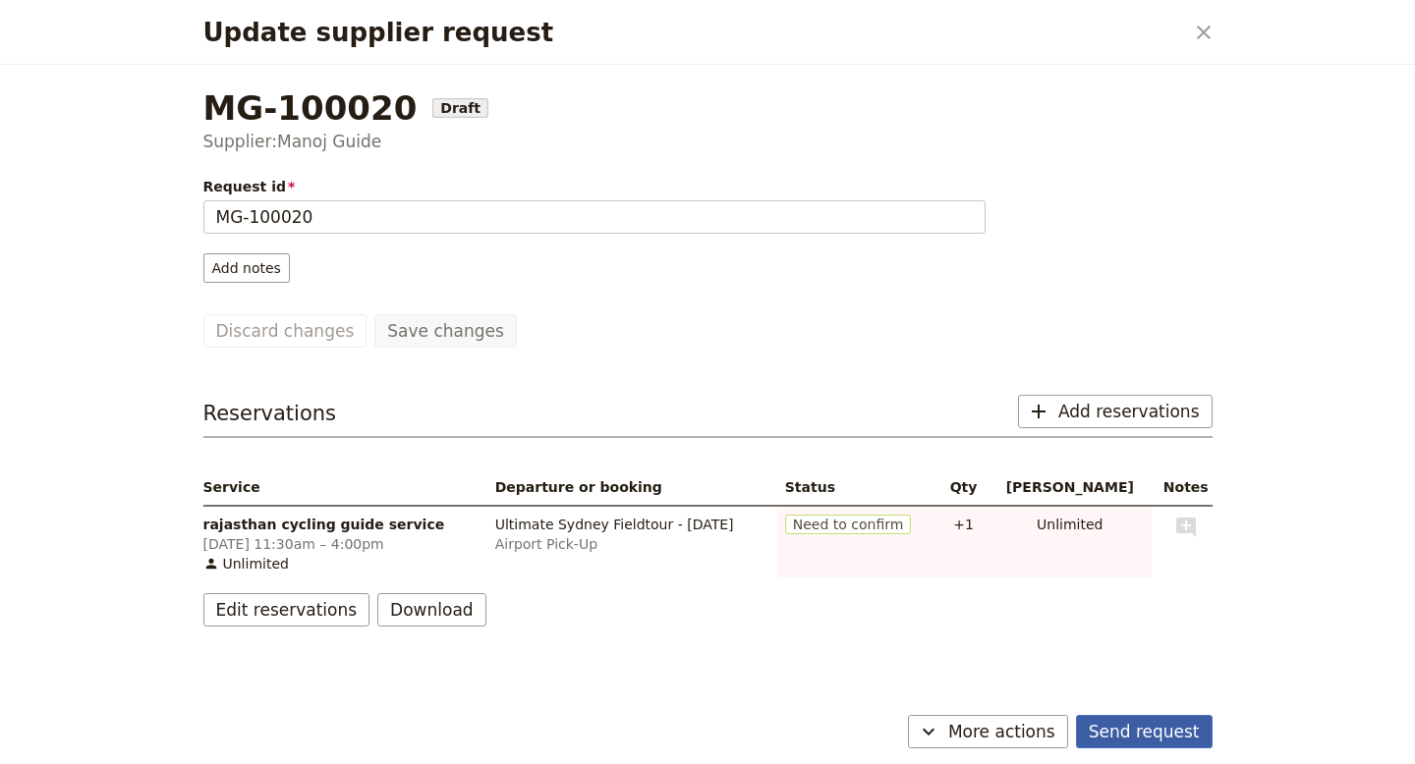
click at [1181, 738] on button "Send request" at bounding box center [1144, 731] width 137 height 33
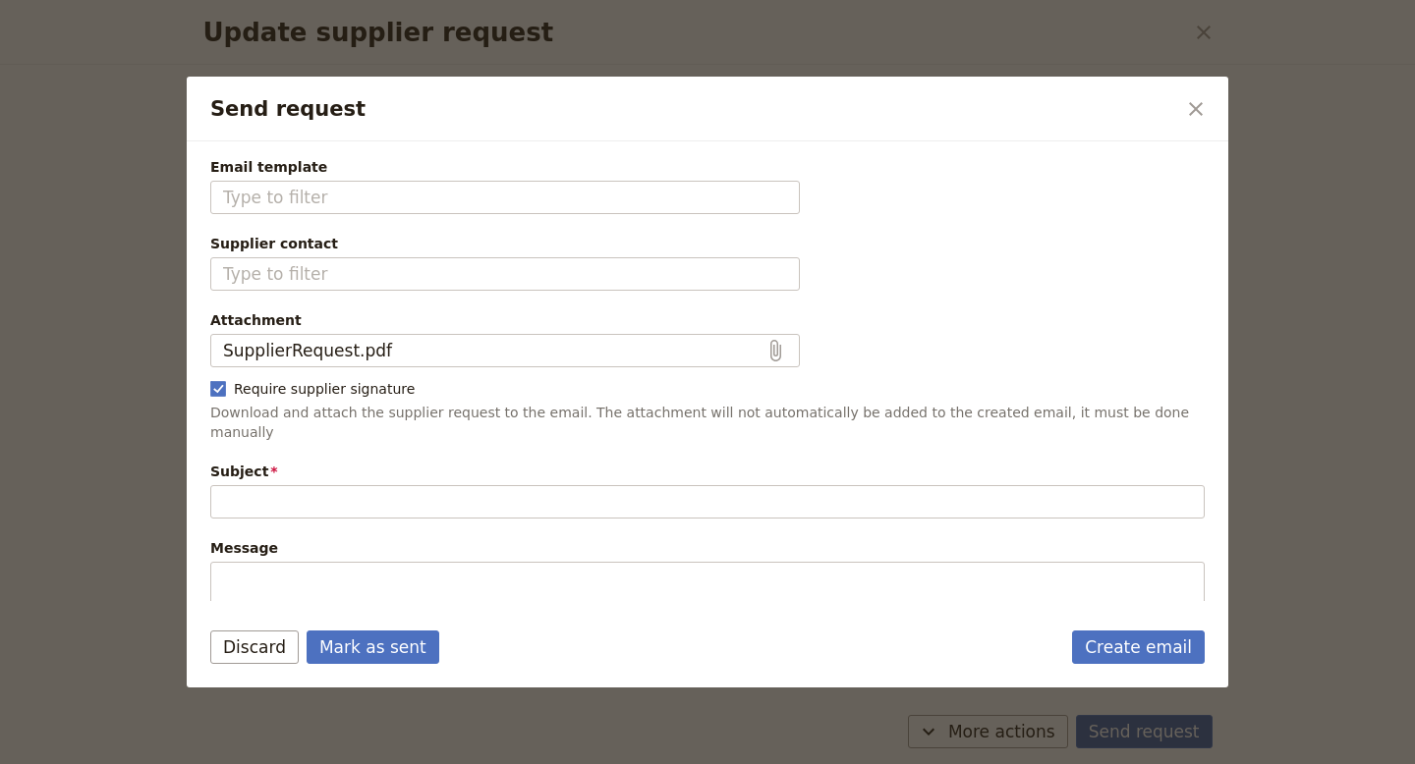
type input "New reservation request"
type textarea "Hi Manoj Guide I would like to request the following reservations: • 1 rajastha…"
type input "Fieldbook default template"
type input "Manoj Guide"
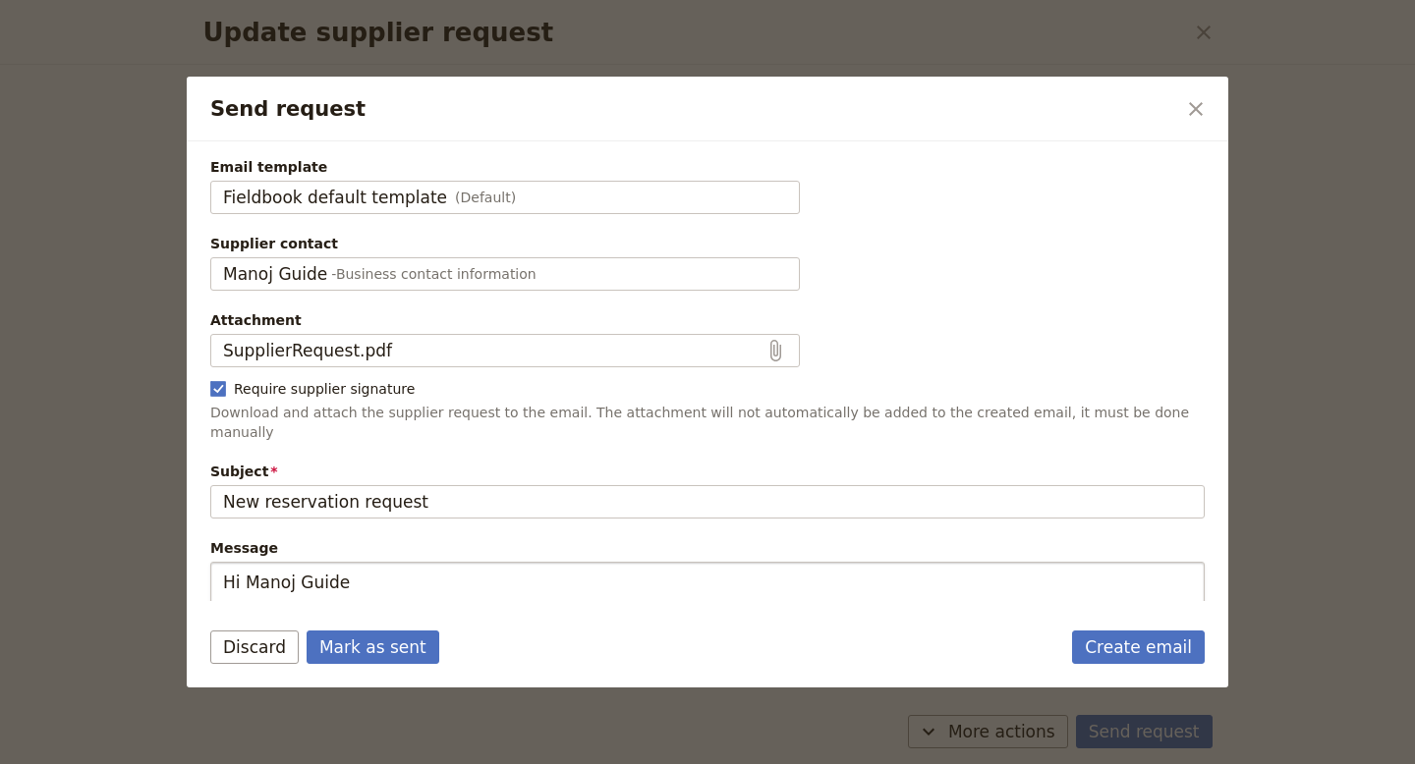
scroll to position [243, 0]
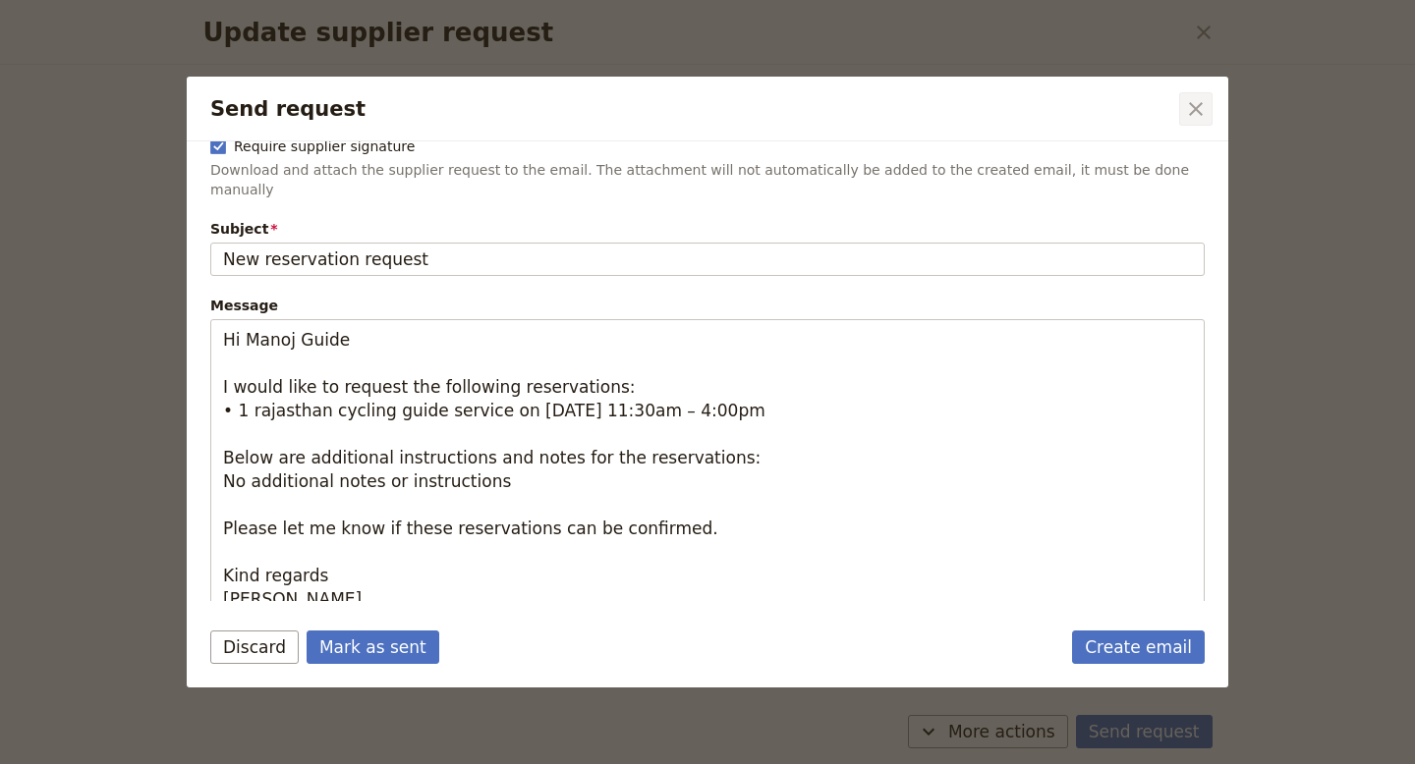
click at [1197, 105] on icon "Close dialog" at bounding box center [1196, 109] width 24 height 24
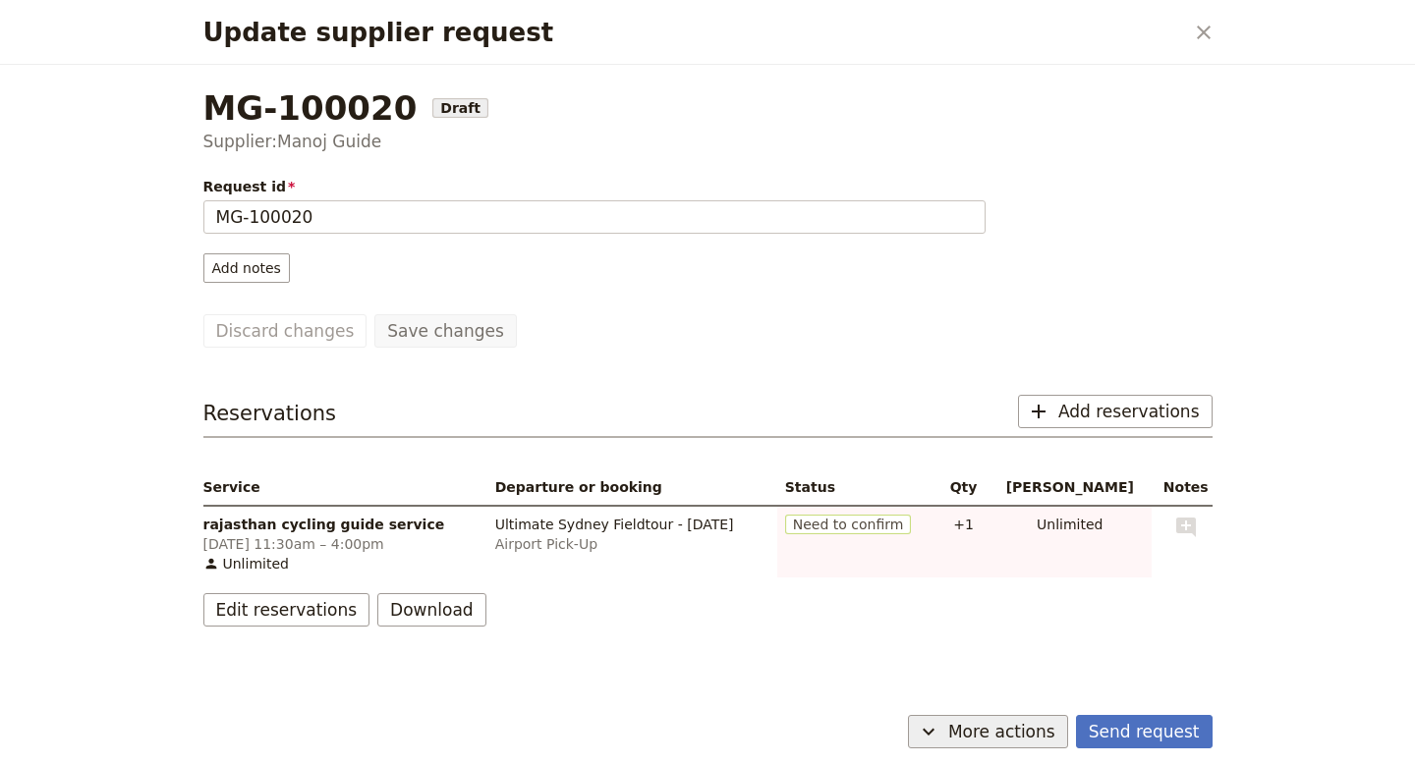
click at [940, 730] on icon "Update supplier request" at bounding box center [929, 732] width 24 height 24
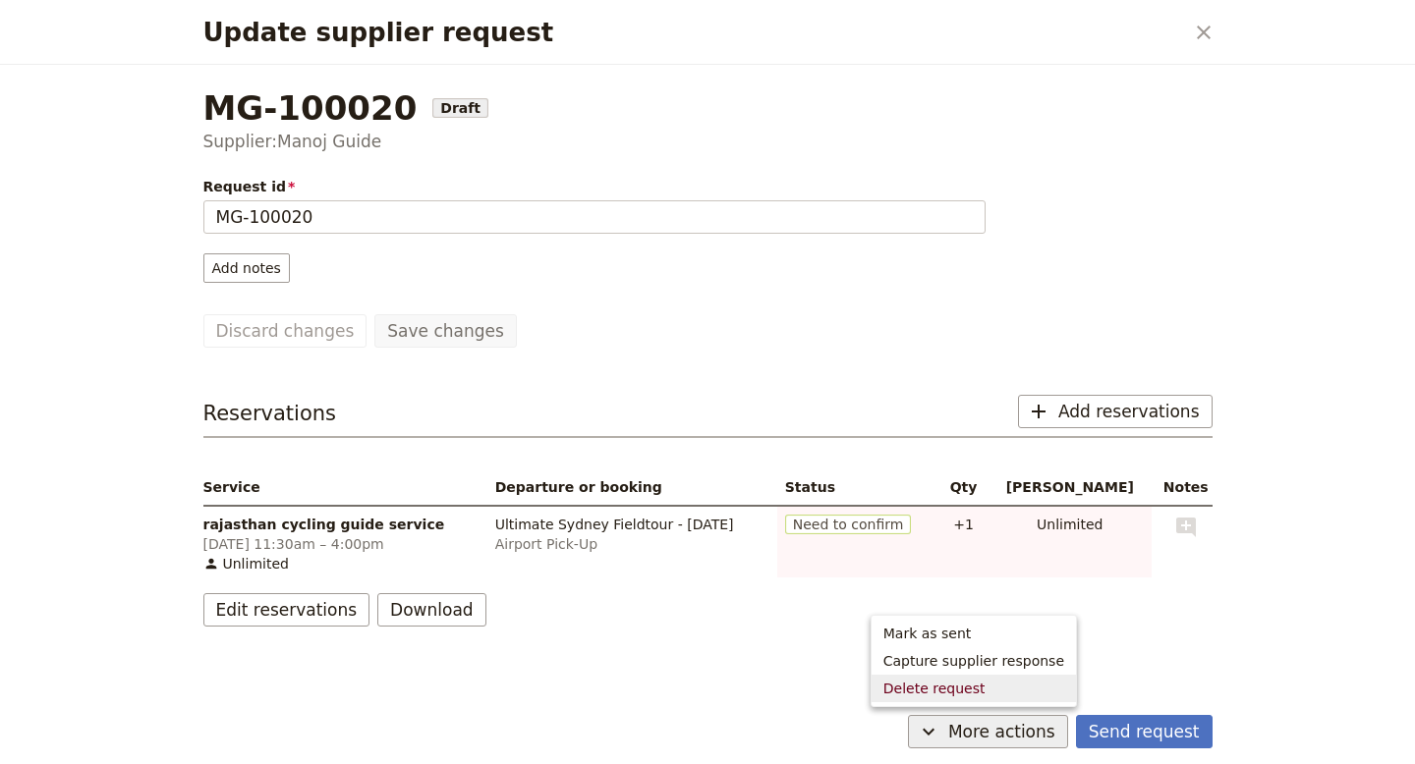
click at [1182, 637] on div "MG-100020 Draft Supplier: Manoj Guide Request id MG-100020 Add notes Save chang…" at bounding box center [708, 386] width 1056 height 643
